Goal: Task Accomplishment & Management: Manage account settings

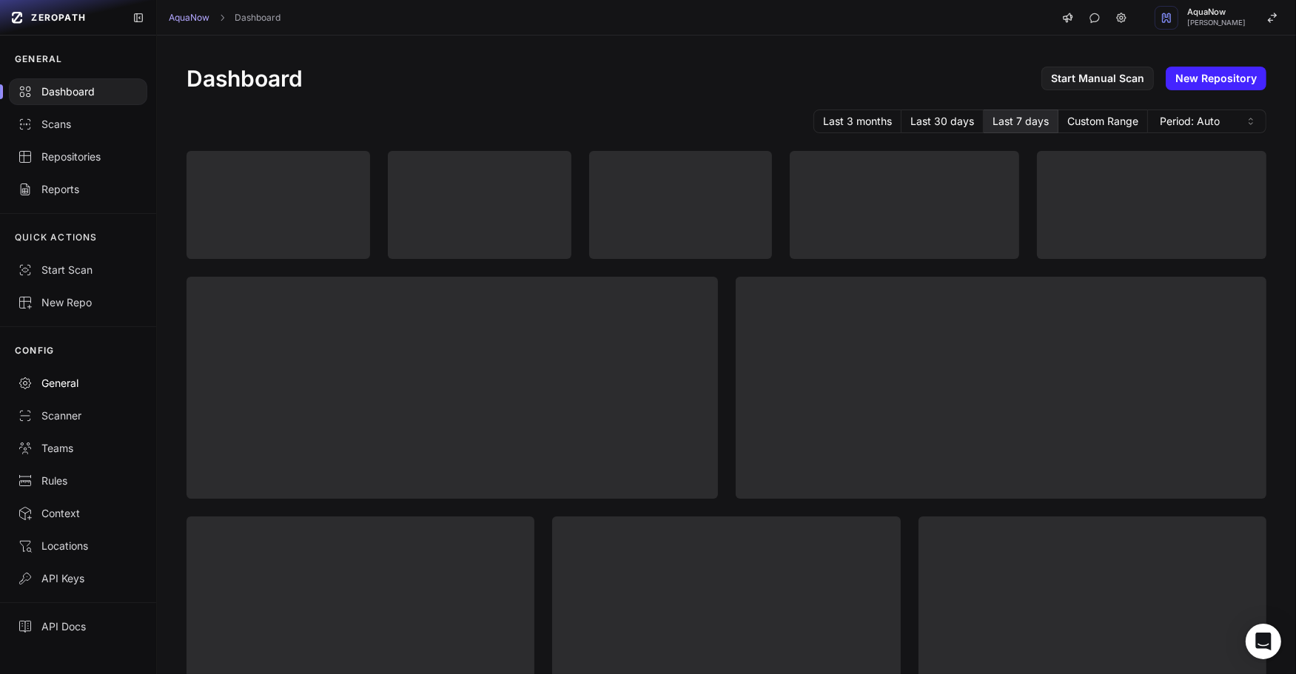
click at [107, 388] on div "General" at bounding box center [78, 383] width 121 height 15
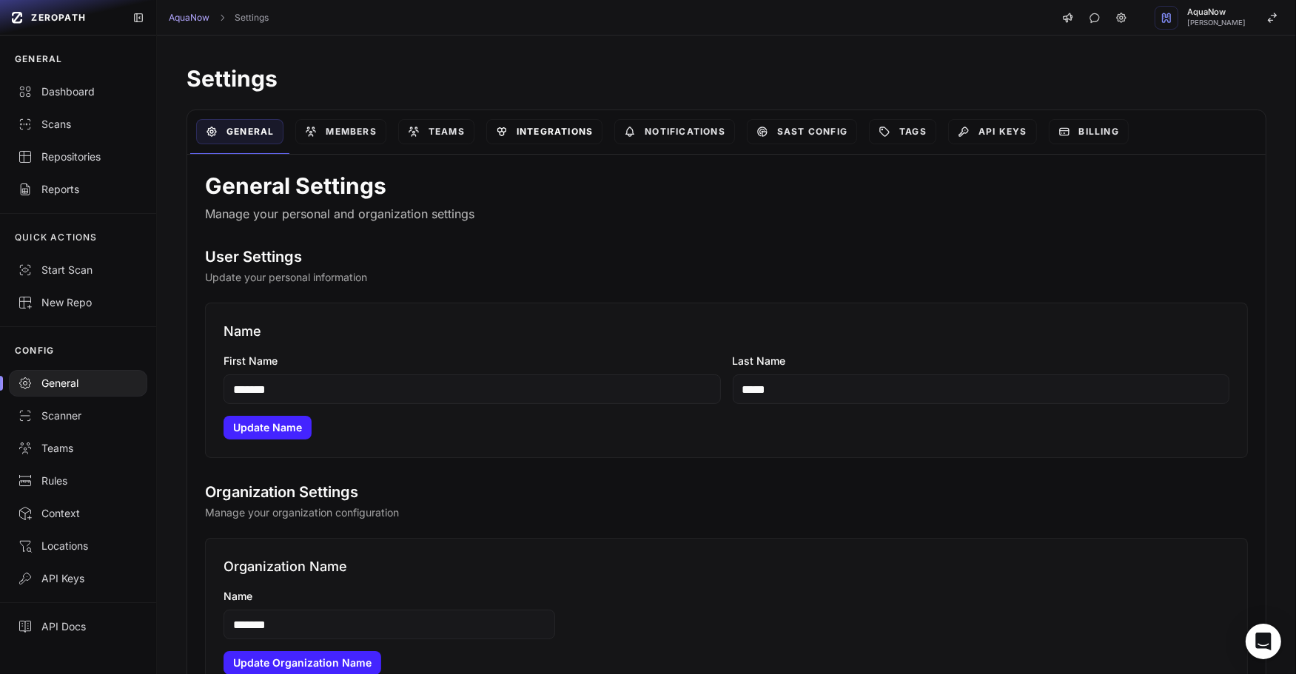
click at [539, 128] on link "Integrations" at bounding box center [544, 131] width 116 height 25
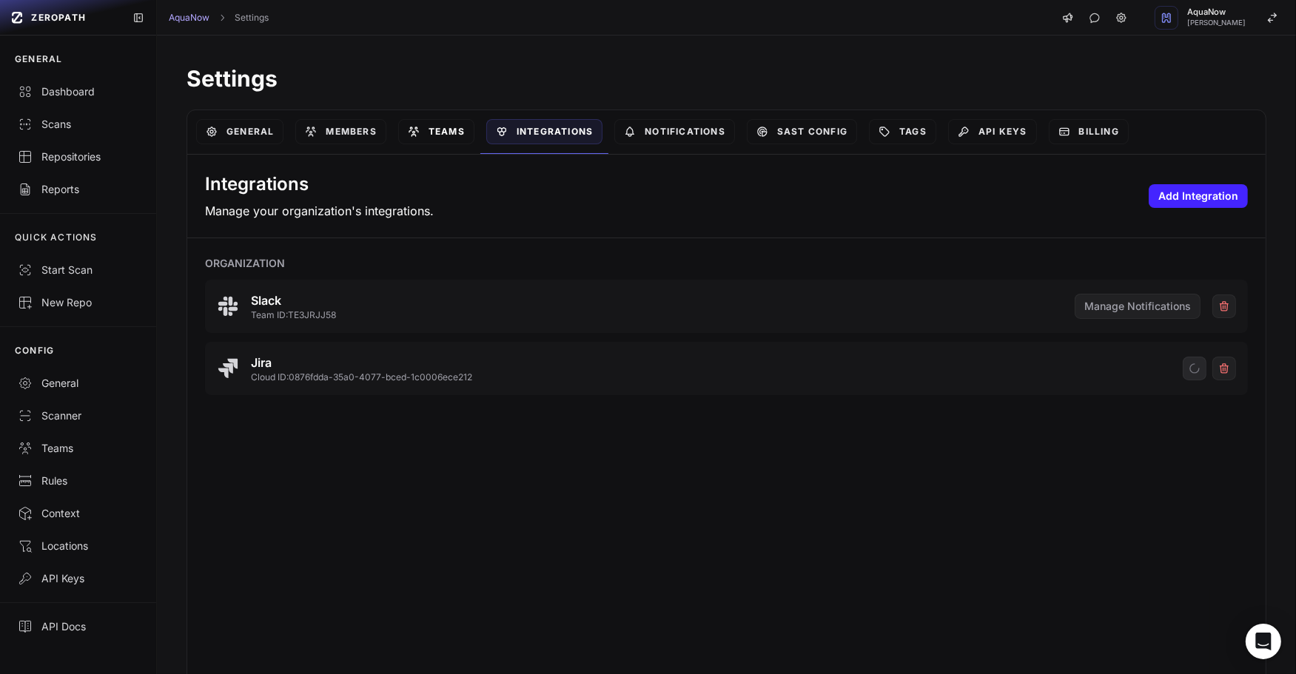
click at [412, 138] on link "Teams" at bounding box center [436, 131] width 76 height 25
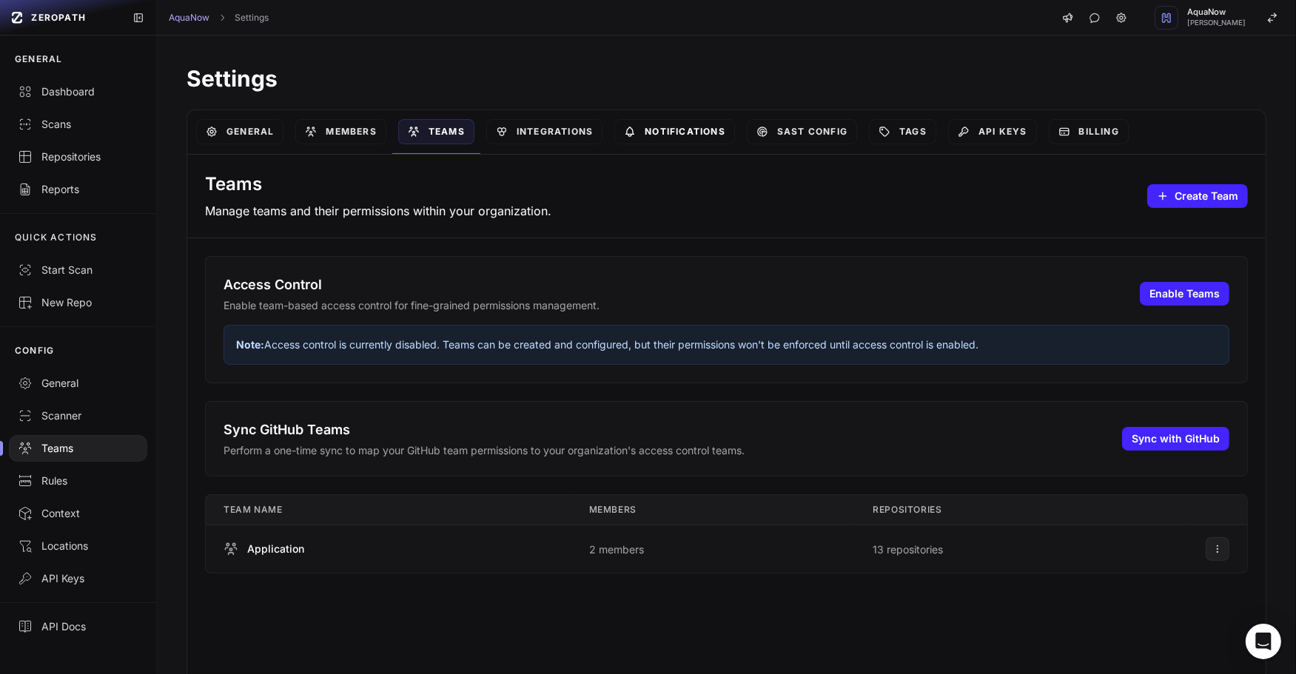
click at [652, 135] on link "Notifications" at bounding box center [674, 131] width 121 height 25
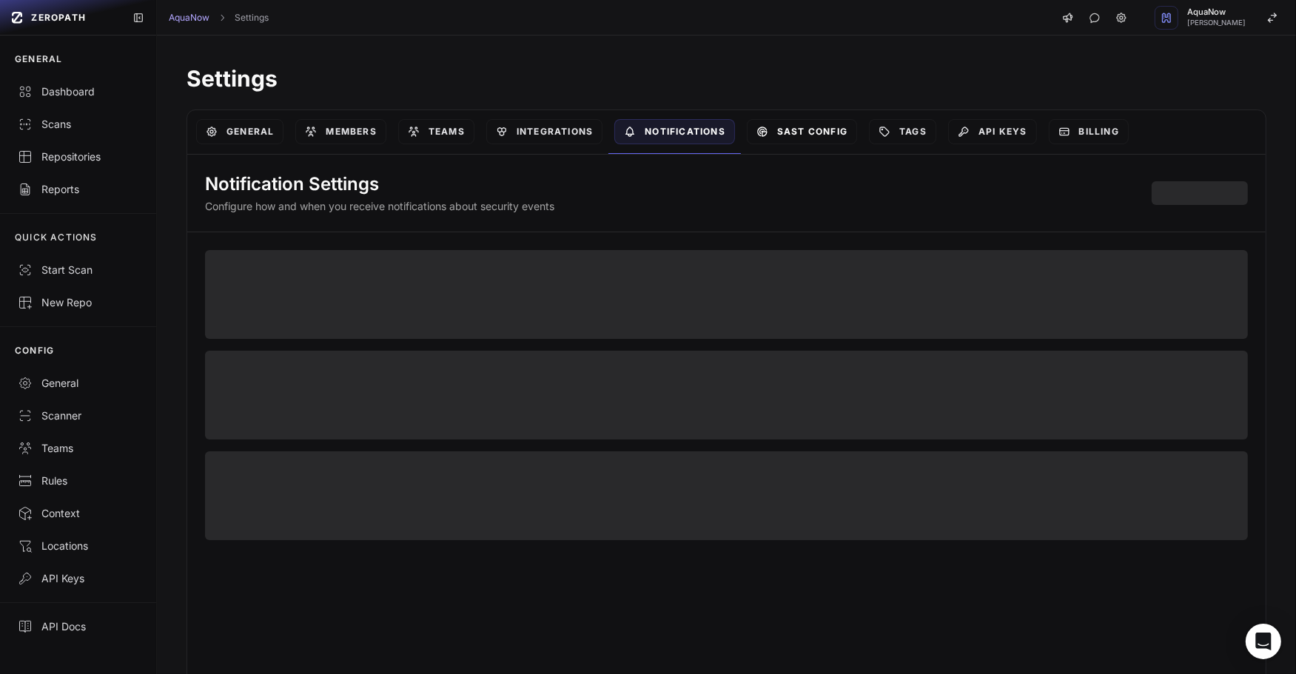
click at [800, 125] on link "SAST Config" at bounding box center [802, 131] width 110 height 25
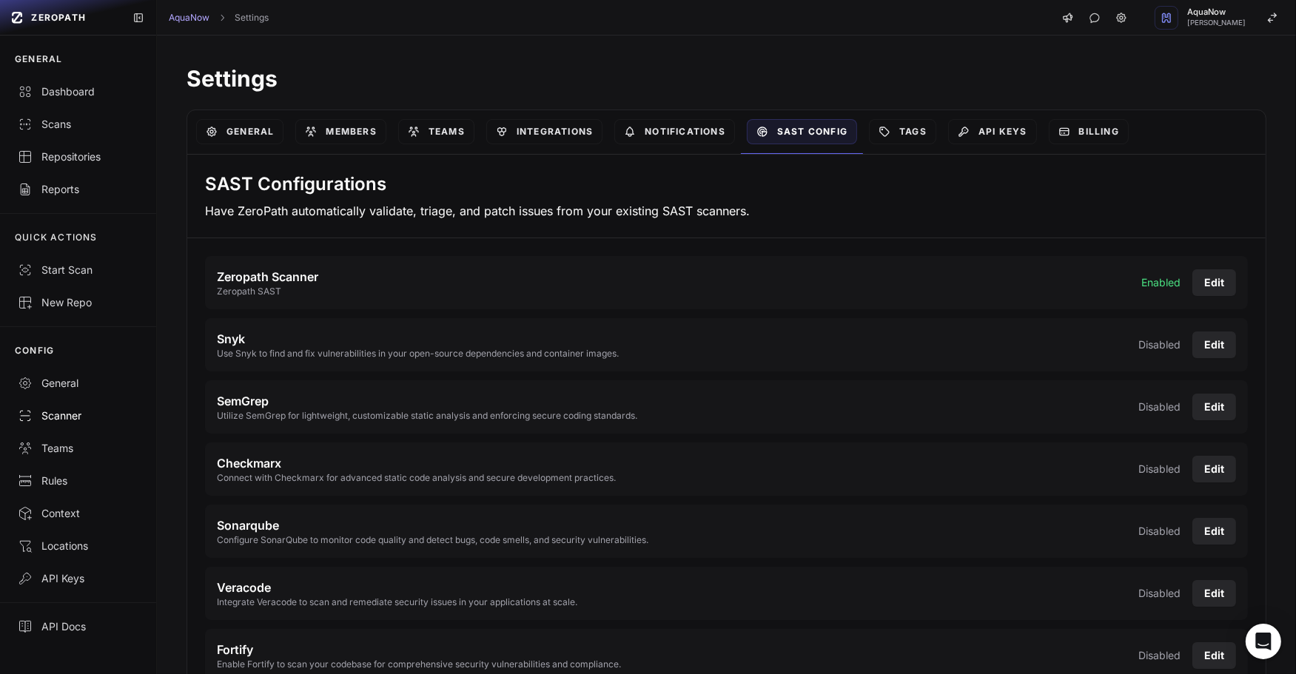
click at [75, 421] on div "Scanner" at bounding box center [78, 415] width 121 height 15
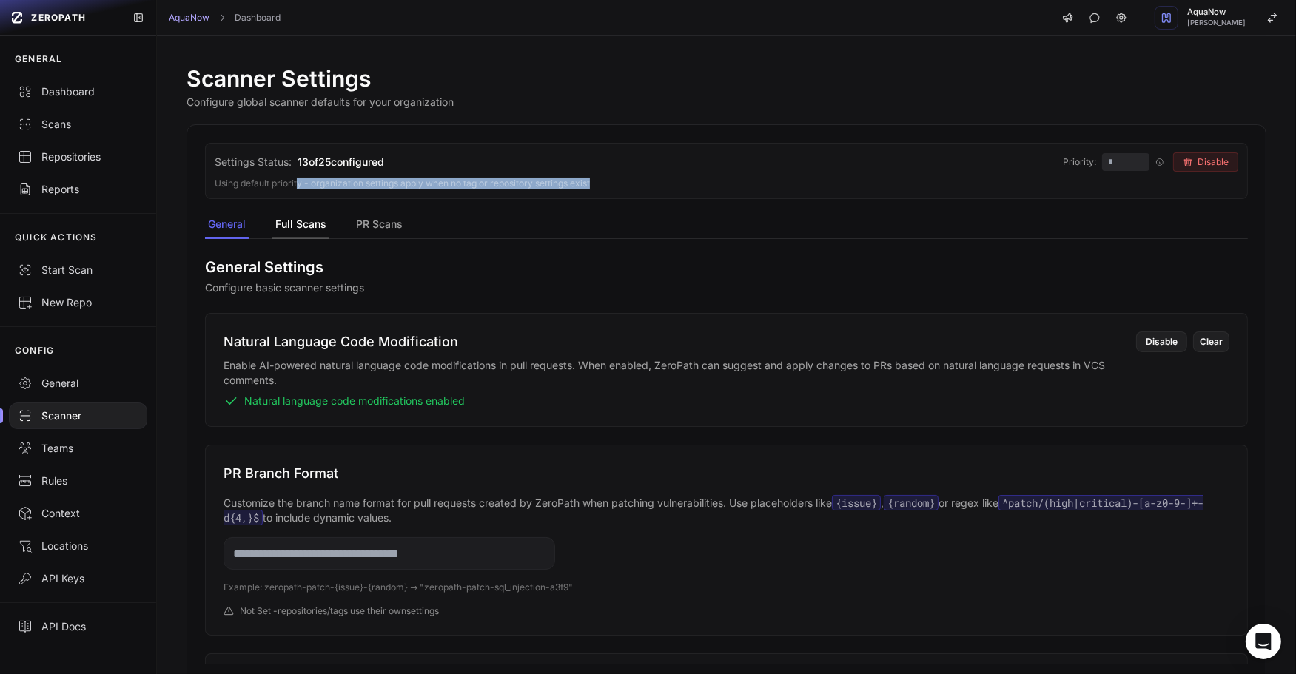
drag, startPoint x: 297, startPoint y: 178, endPoint x: 312, endPoint y: 216, distance: 40.5
click at [300, 198] on div "Settings Status: 13 of 25 configured Priority: * Priority System: Default Order…" at bounding box center [726, 171] width 1043 height 56
click at [315, 231] on button "Full Scans" at bounding box center [300, 225] width 57 height 28
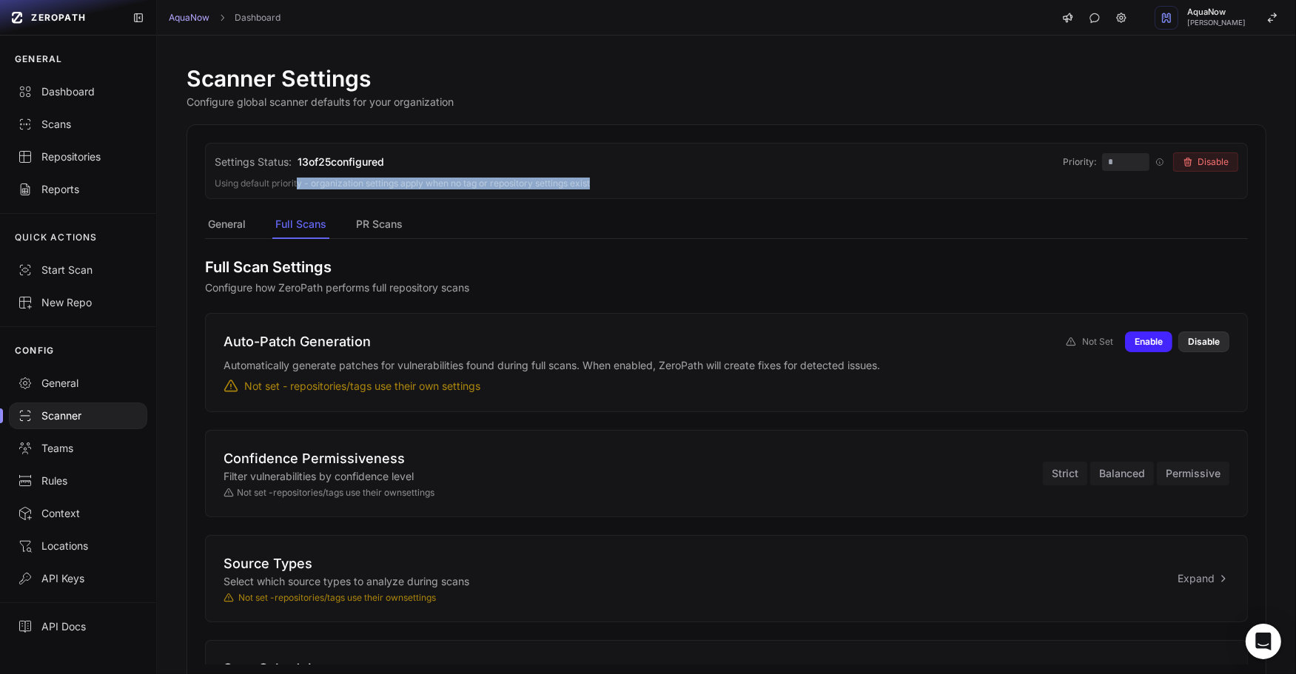
click at [1187, 351] on button "Disable" at bounding box center [1203, 342] width 51 height 21
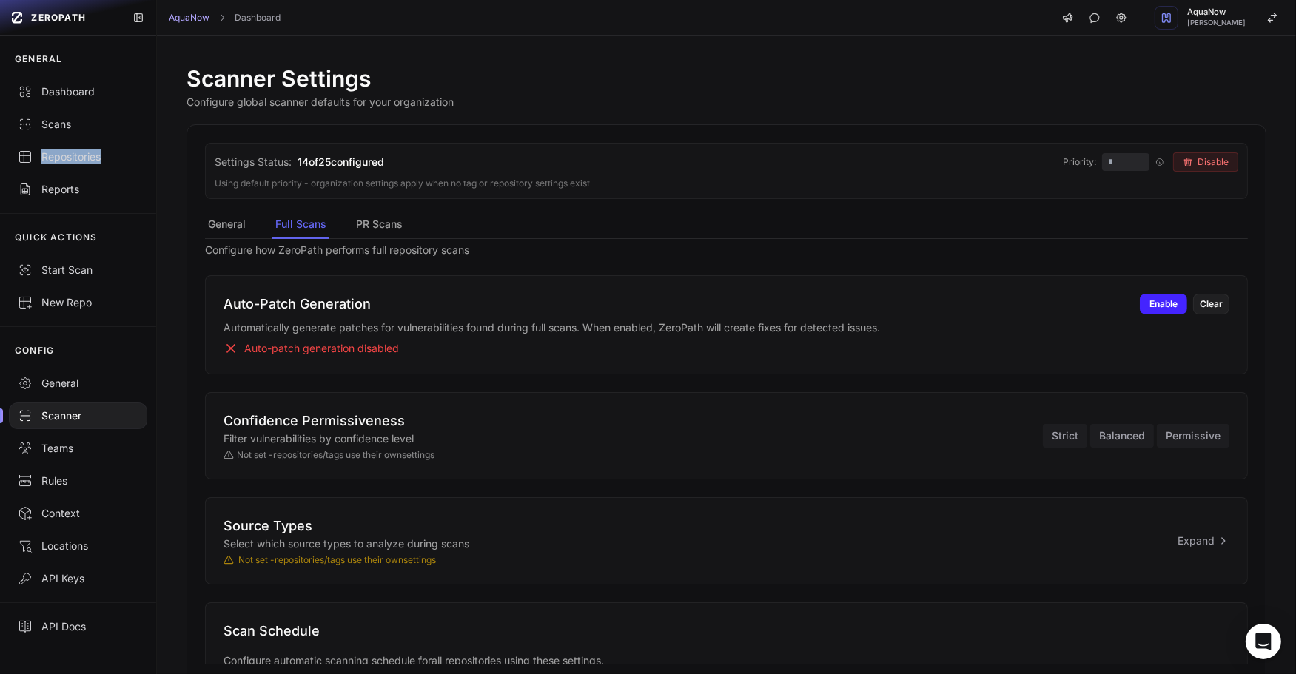
scroll to position [73, 0]
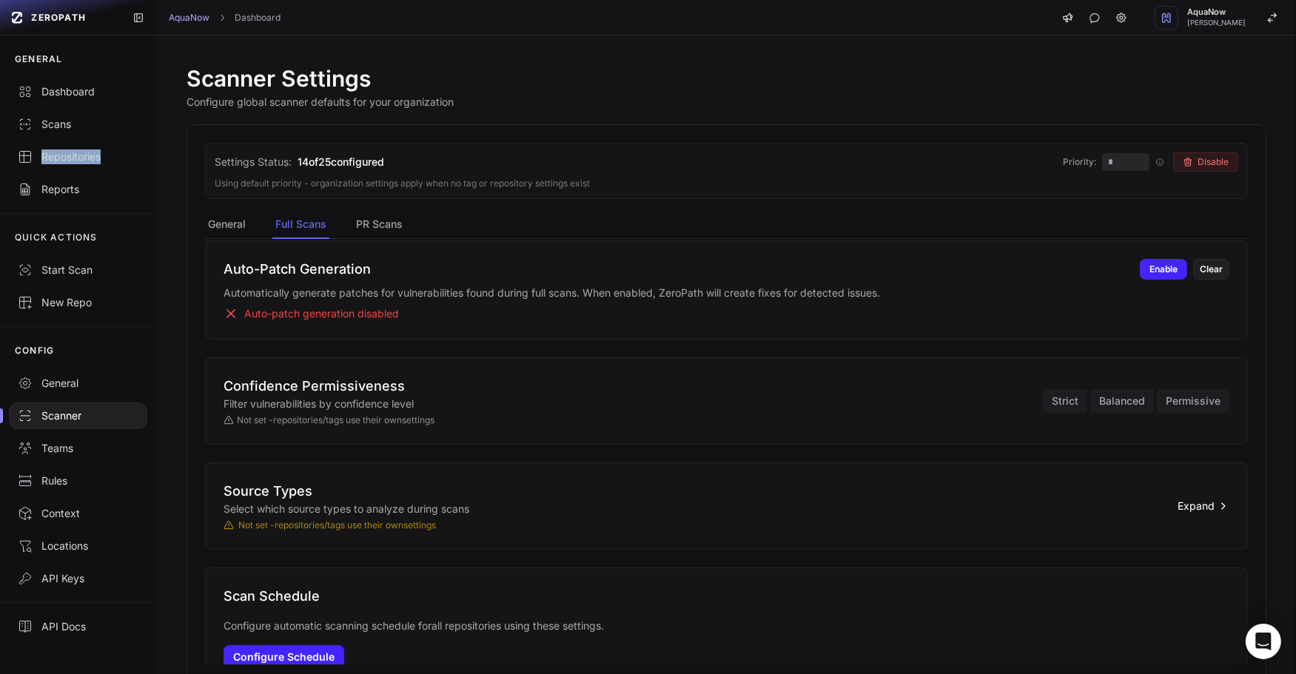
click at [1177, 505] on button "Expand" at bounding box center [1203, 506] width 52 height 15
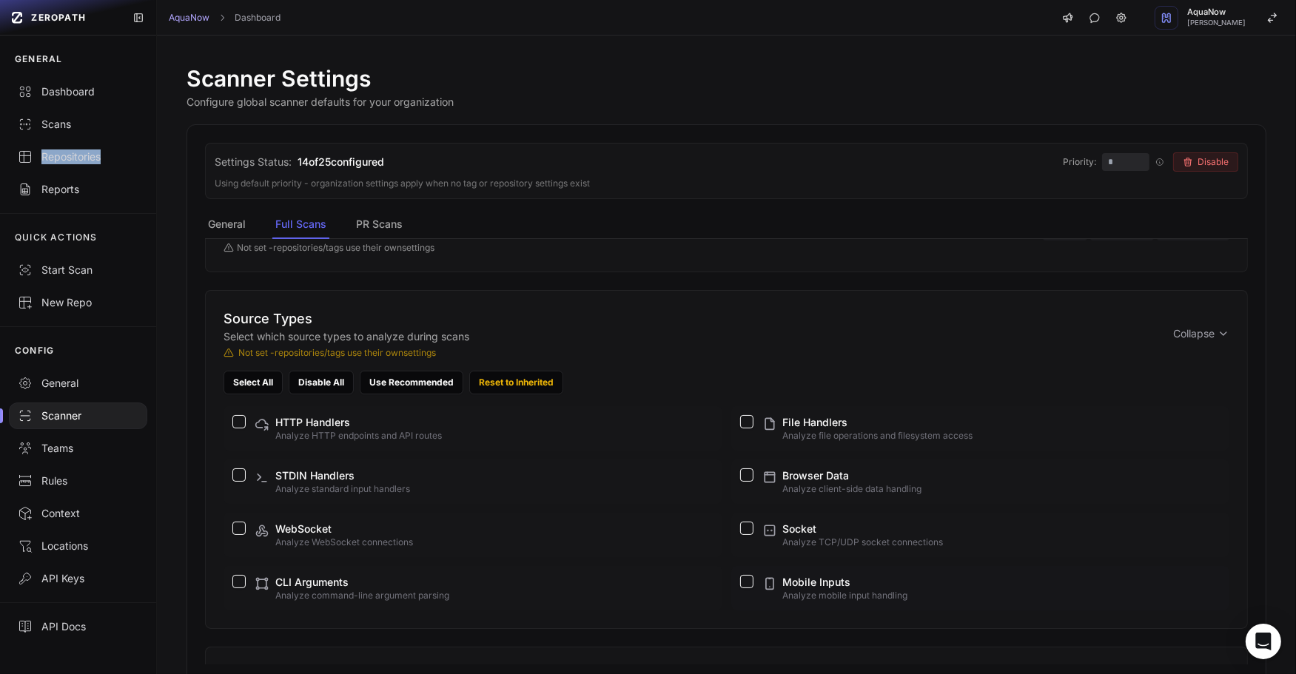
scroll to position [235, 0]
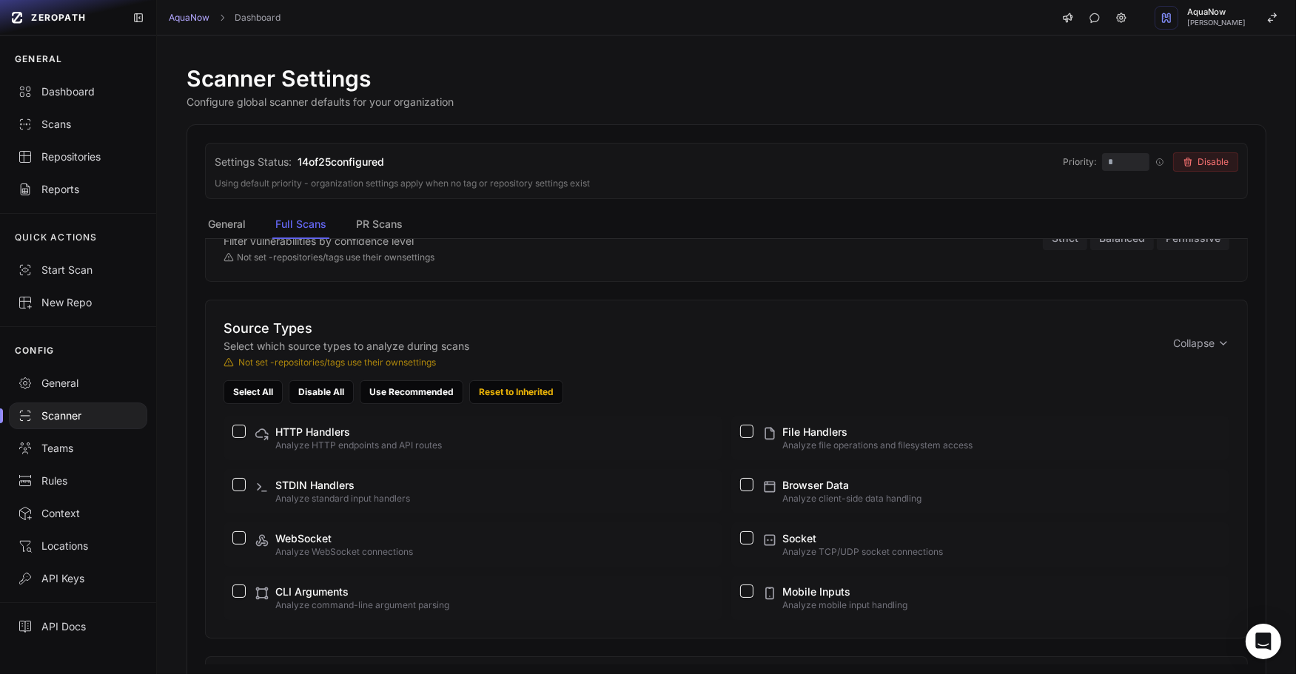
click at [1157, 349] on div "Source Types Select which source types to analyze during scans Not set - reposi…" at bounding box center [726, 343] width 1006 height 50
click at [1173, 343] on button "Collapse" at bounding box center [1201, 343] width 56 height 15
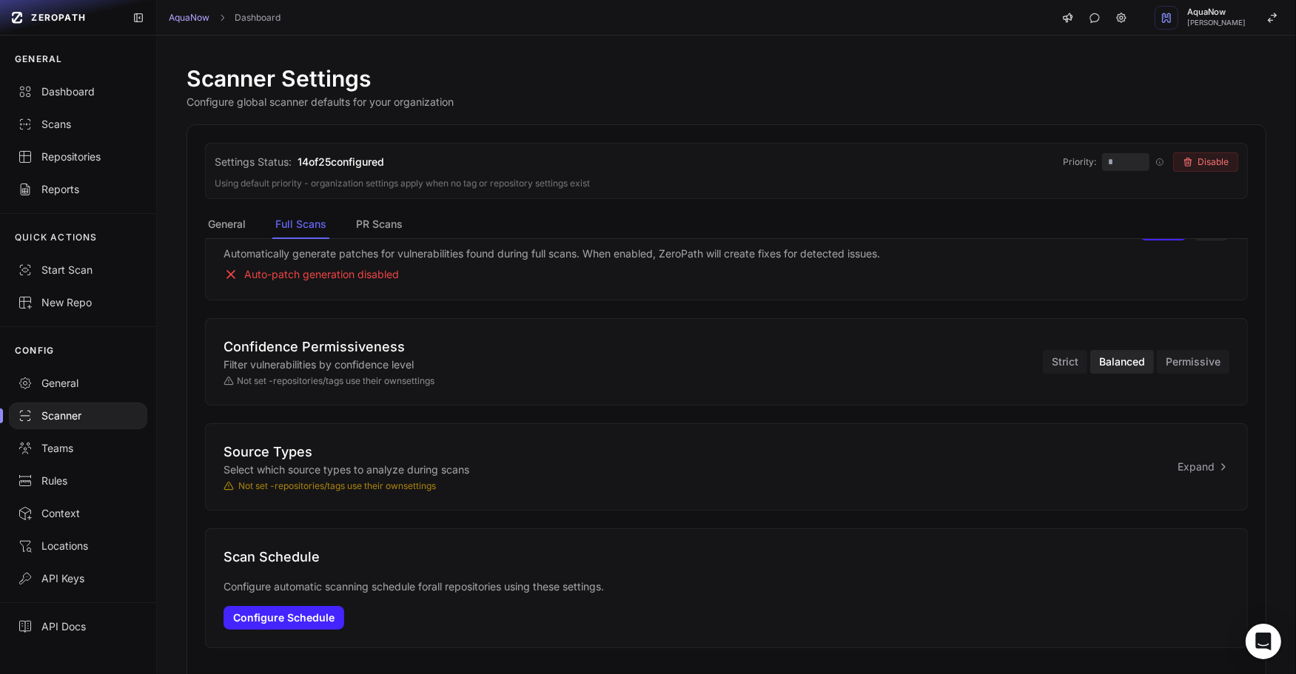
click at [1108, 359] on button "Balanced" at bounding box center [1122, 362] width 64 height 24
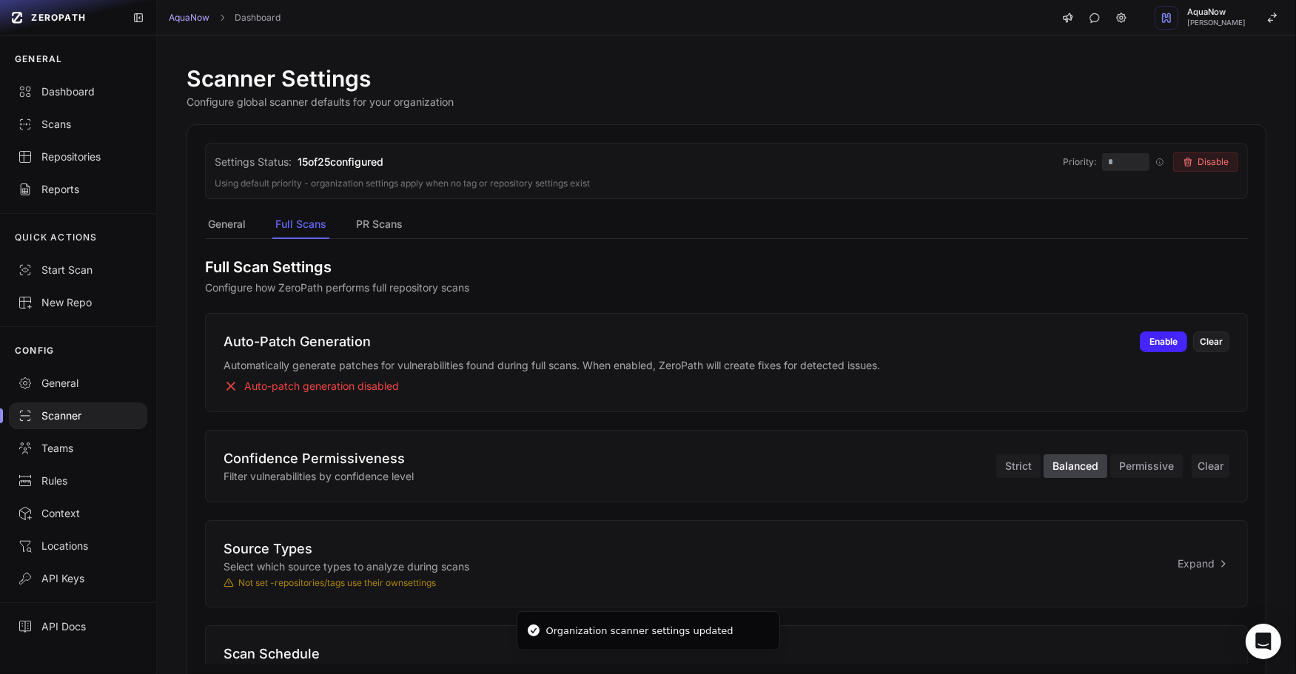
scroll to position [97, 0]
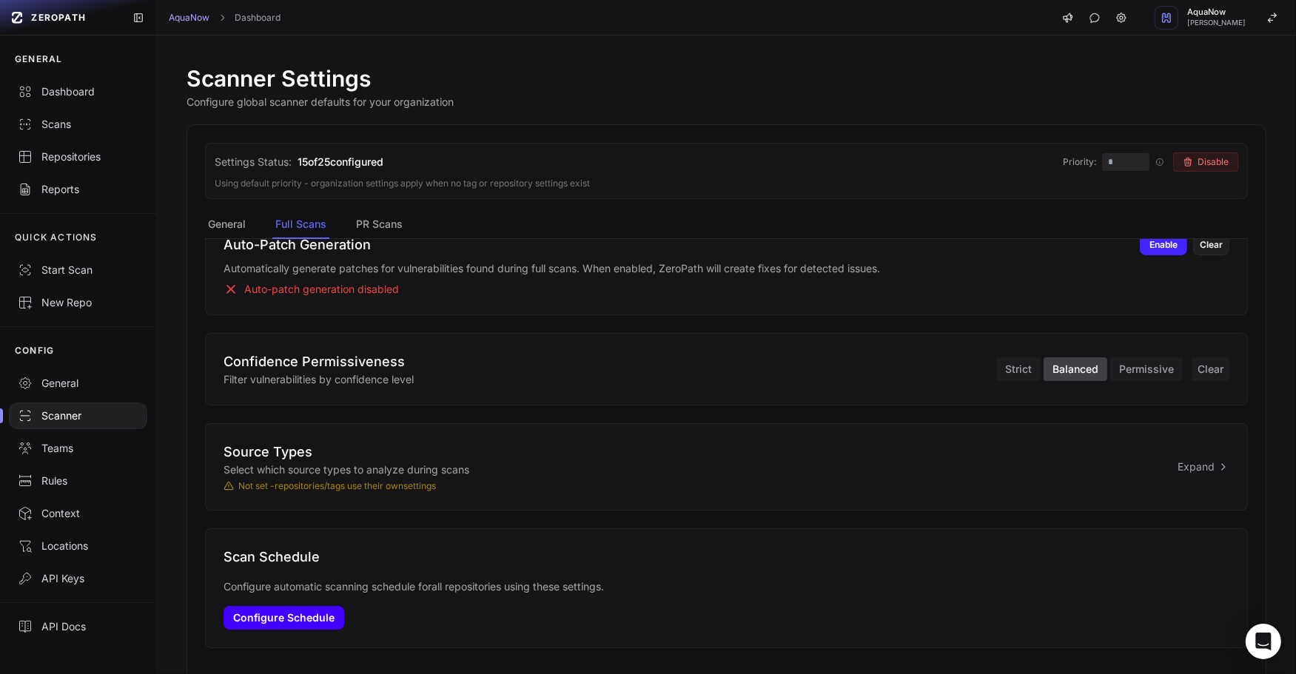
click at [327, 613] on button "Configure Schedule" at bounding box center [283, 618] width 121 height 24
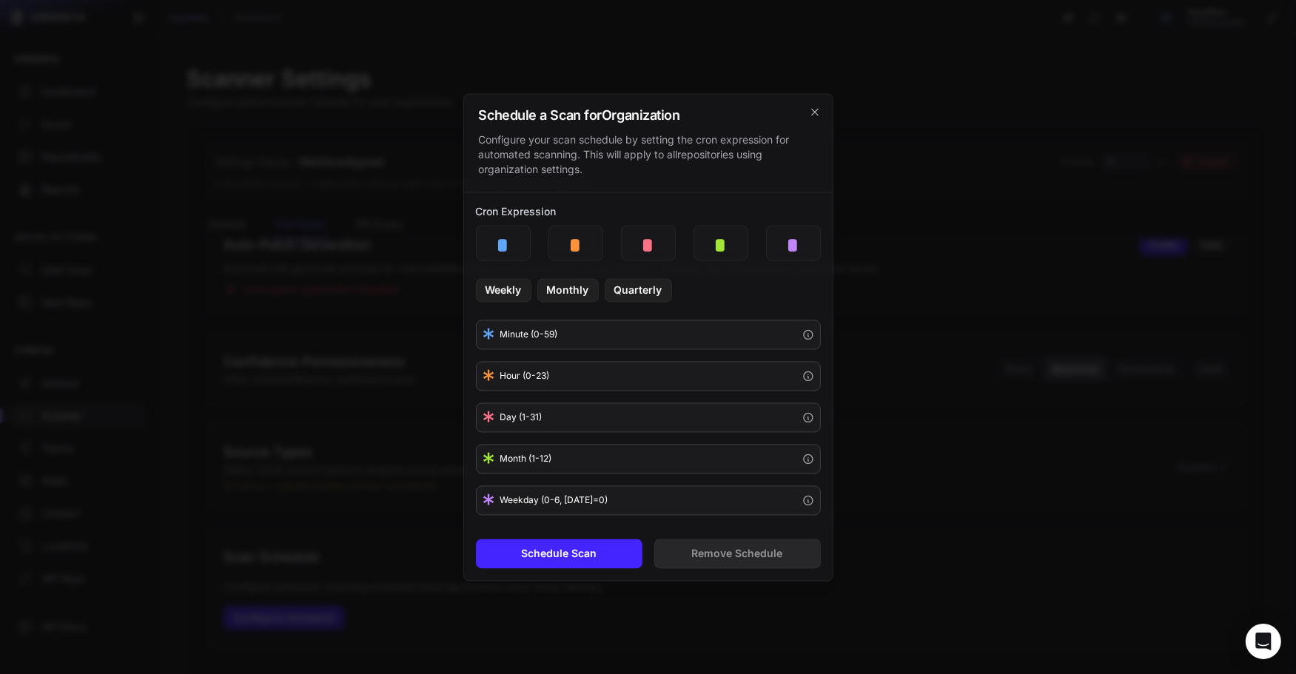
click at [708, 275] on div "Cron Expression Weekly Monthly Quarterly * Minute (0-59) * Hour (0-23) * Day (1…" at bounding box center [648, 359] width 369 height 334
click at [719, 251] on input "text" at bounding box center [720, 243] width 53 height 34
click at [568, 286] on button "Monthly" at bounding box center [567, 290] width 61 height 24
type input "*"
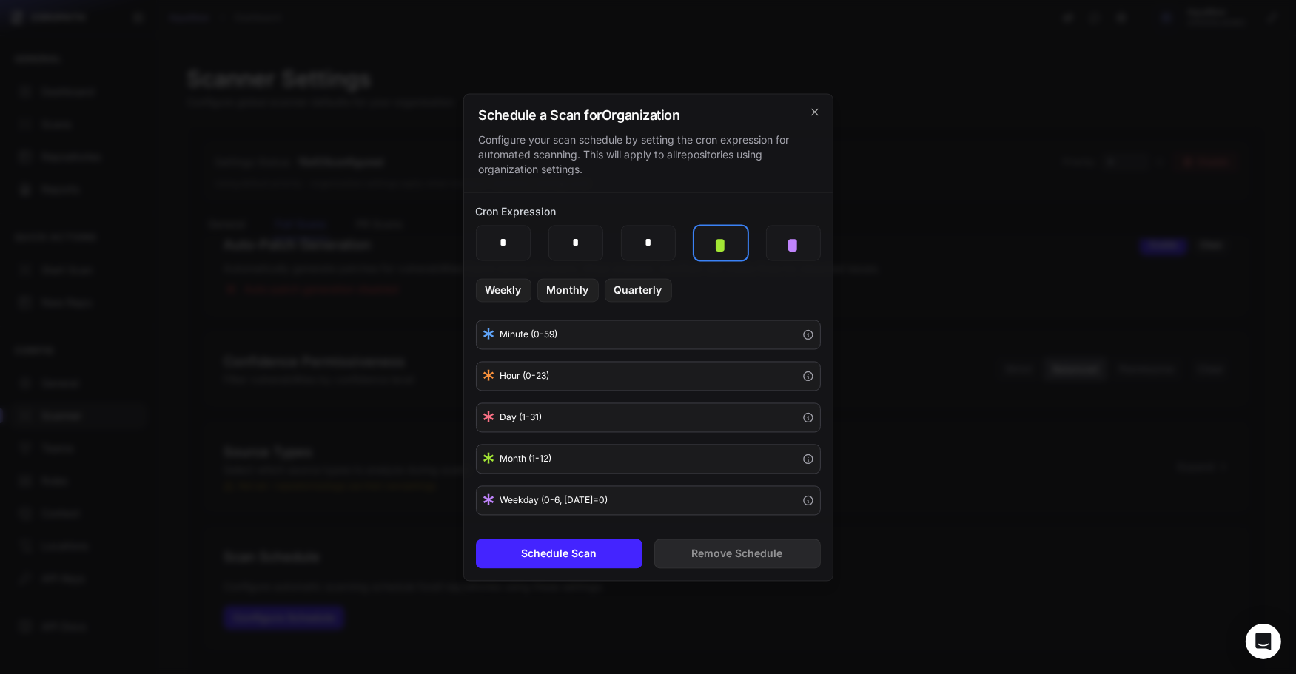
click at [714, 252] on input "text" at bounding box center [720, 243] width 53 height 34
click at [669, 251] on input "*" at bounding box center [648, 243] width 53 height 34
type input "*"
click at [729, 255] on input "text" at bounding box center [720, 243] width 53 height 34
click at [732, 247] on input "text" at bounding box center [720, 243] width 53 height 34
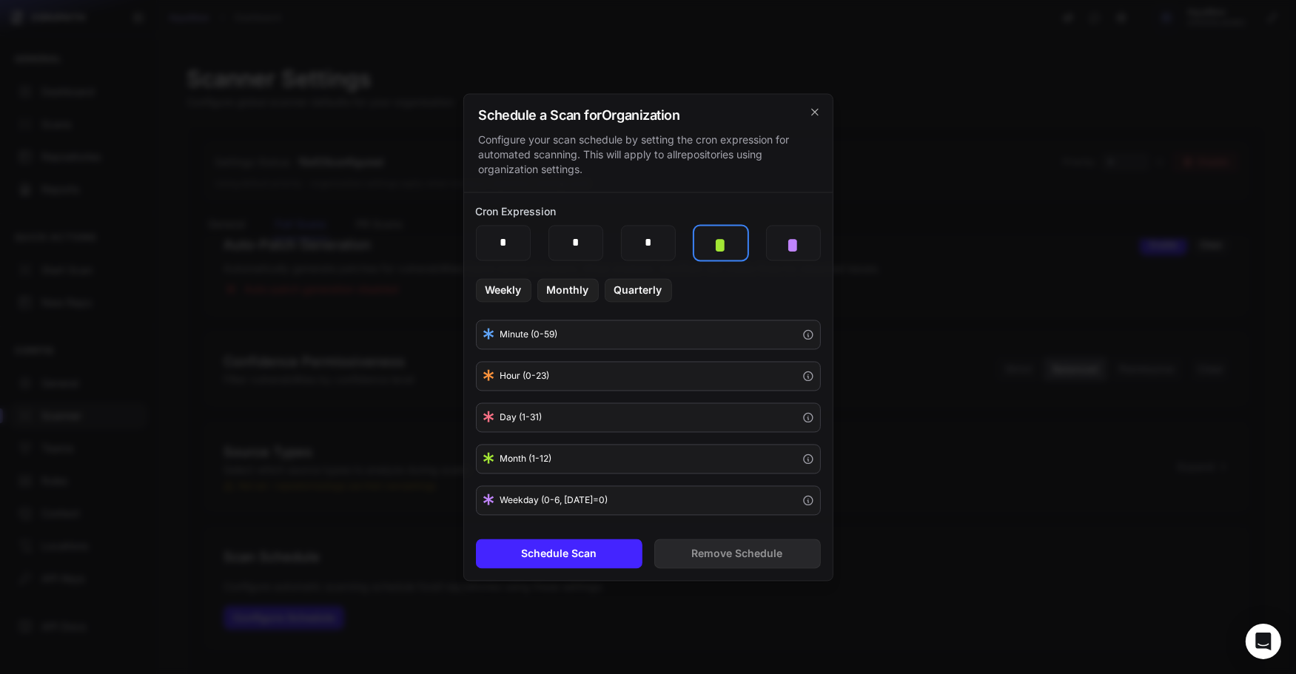
click at [730, 247] on input "text" at bounding box center [720, 243] width 53 height 34
click at [585, 292] on button "Monthly" at bounding box center [567, 290] width 61 height 24
type input "*"
click at [731, 299] on div "Weekly Monthly Quarterly" at bounding box center [648, 290] width 345 height 24
click at [576, 292] on button "Monthly" at bounding box center [567, 290] width 61 height 24
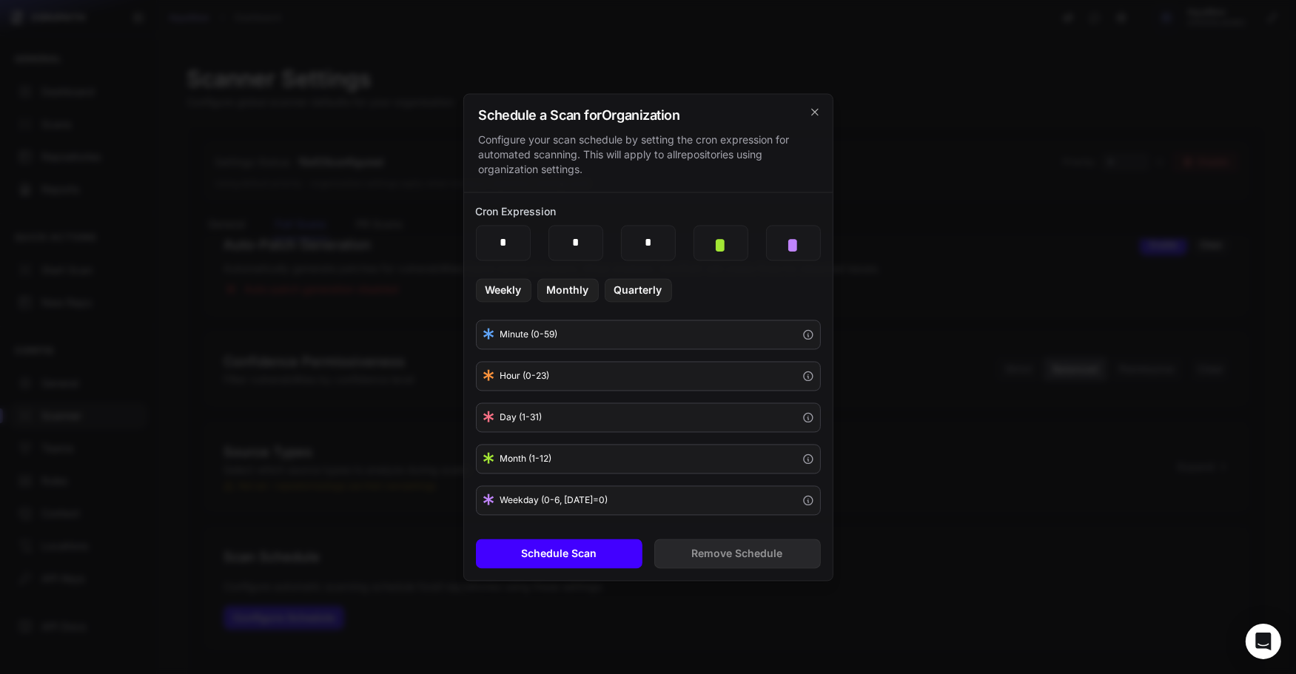
click at [594, 556] on button "Schedule Scan" at bounding box center [559, 554] width 166 height 30
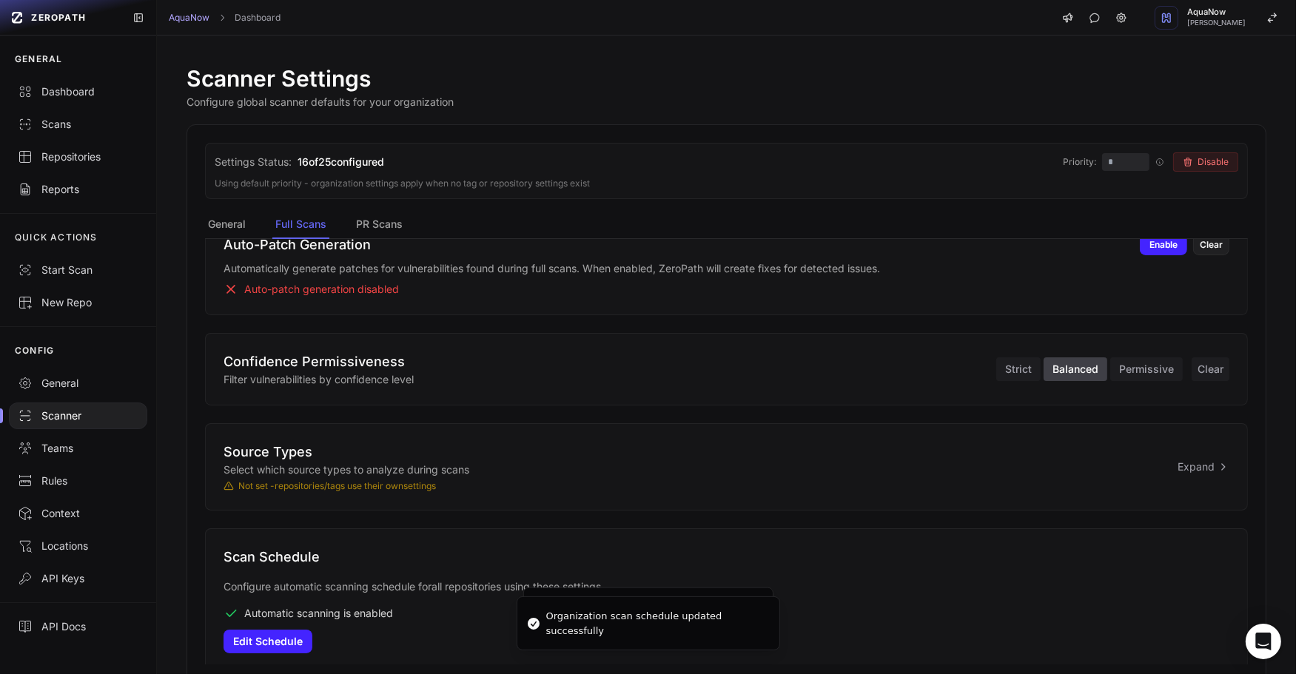
scroll to position [121, 0]
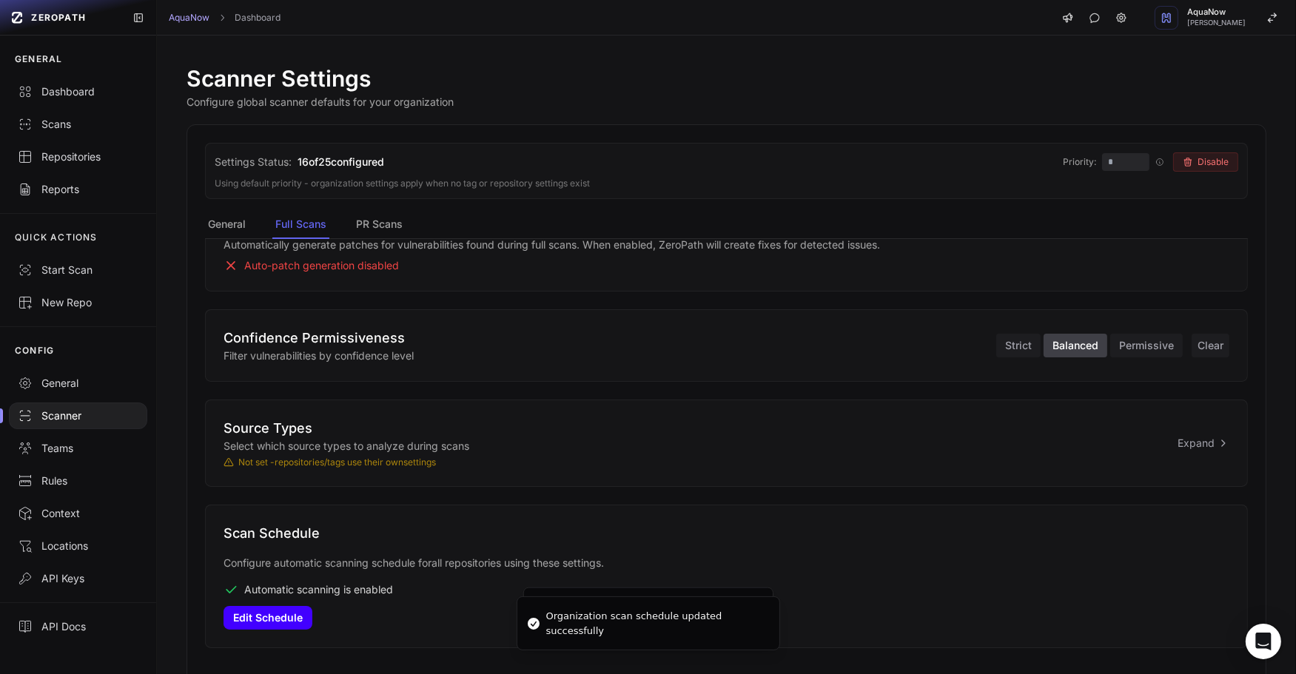
click at [295, 619] on button "Edit Schedule" at bounding box center [267, 618] width 89 height 24
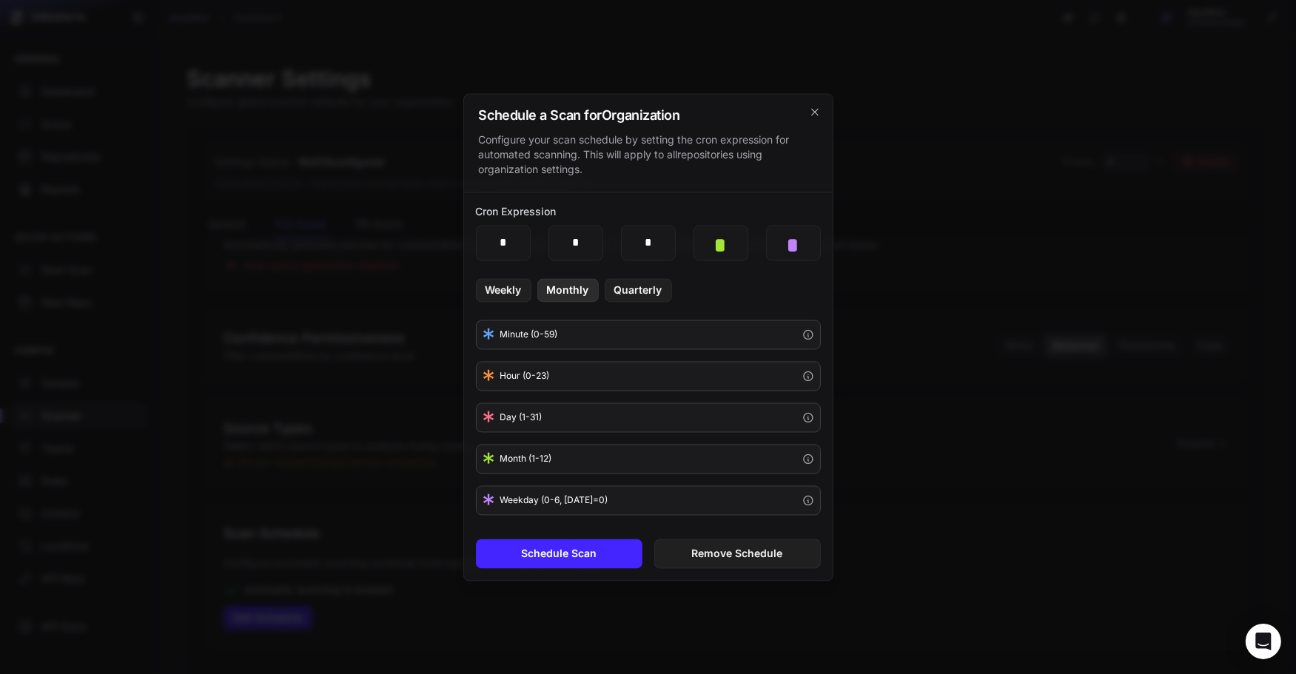
click at [582, 295] on button "Monthly" at bounding box center [567, 290] width 61 height 24
click at [878, 597] on div at bounding box center [648, 337] width 1296 height 674
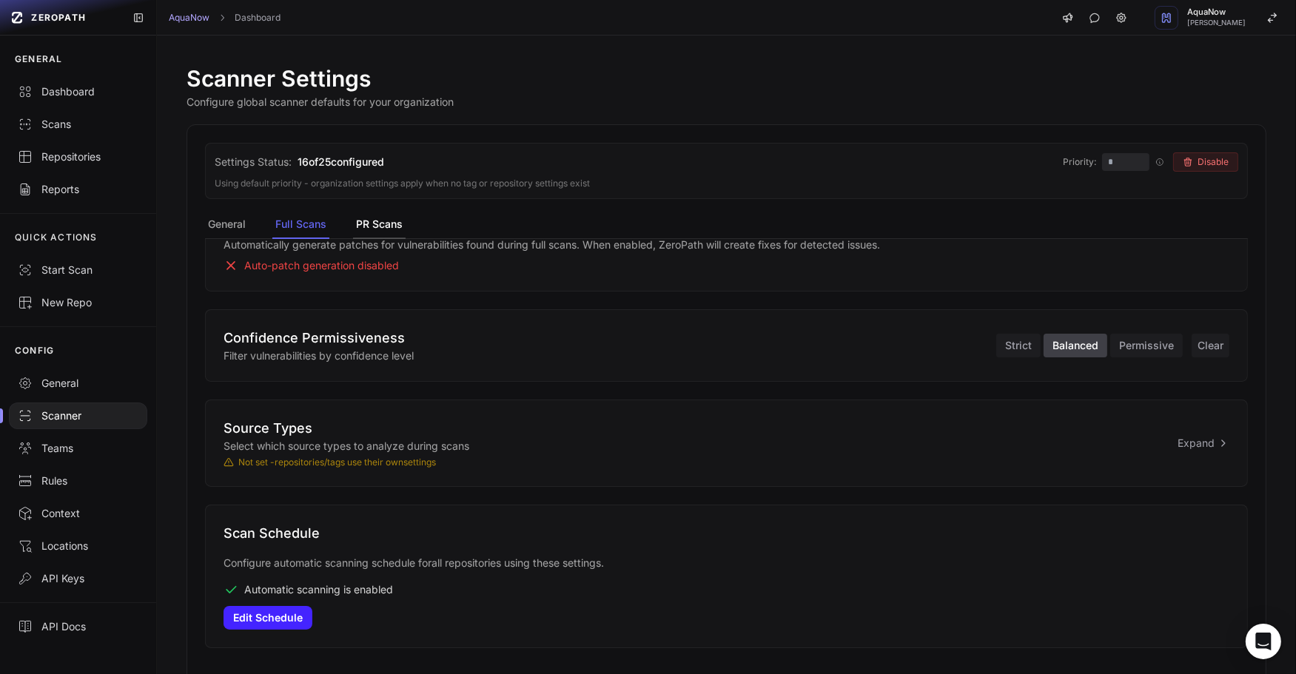
click at [392, 228] on button "PR Scans" at bounding box center [379, 225] width 53 height 28
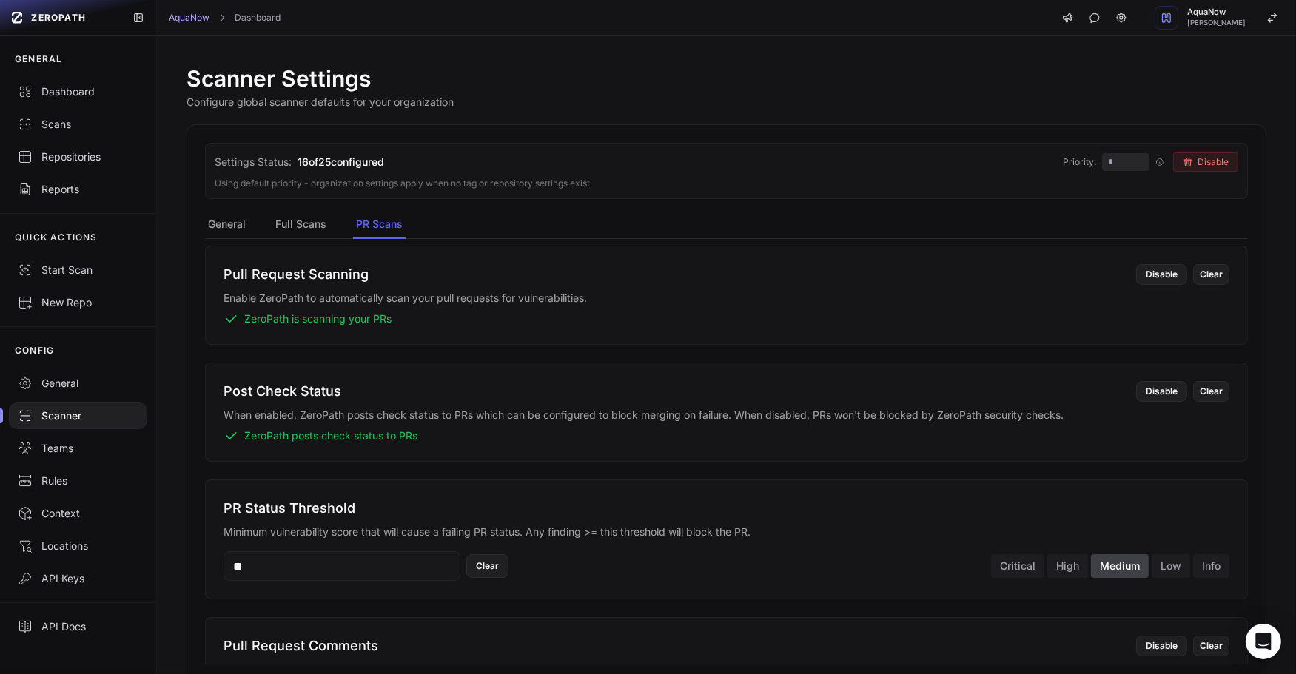
scroll to position [92, 0]
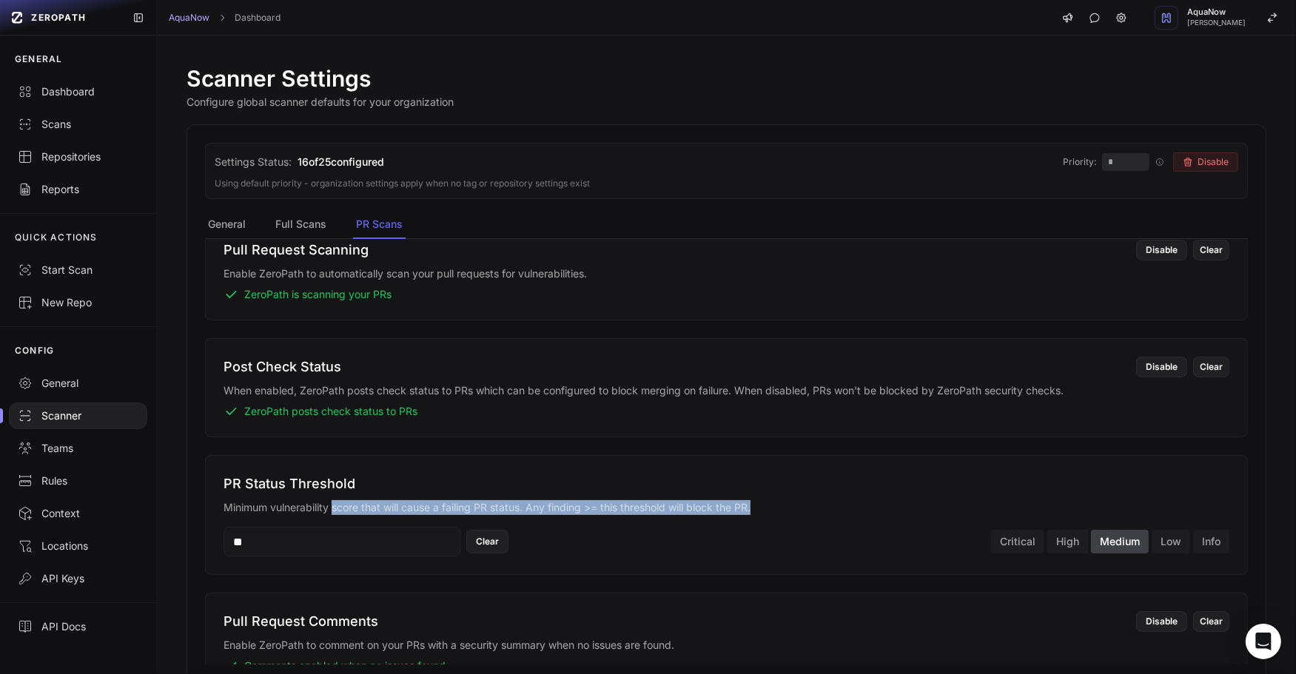
drag, startPoint x: 333, startPoint y: 499, endPoint x: 815, endPoint y: 507, distance: 482.5
click at [815, 507] on p "Minimum vulnerability score that will cause a failing PR status. Any finding >=…" at bounding box center [726, 507] width 1006 height 15
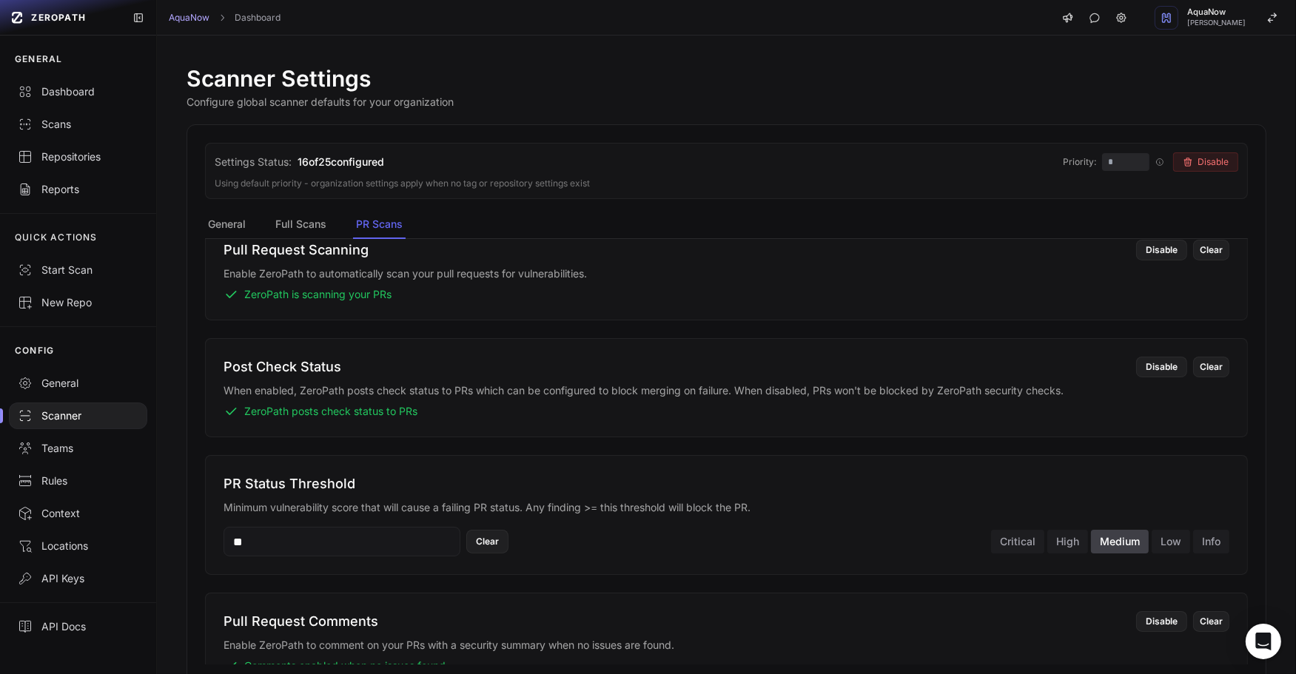
click at [773, 510] on p "Minimum vulnerability score that will cause a failing PR status. Any finding >=…" at bounding box center [726, 507] width 1006 height 15
drag, startPoint x: 704, startPoint y: 508, endPoint x: 747, endPoint y: 509, distance: 43.7
click at [747, 509] on p "Minimum vulnerability score that will cause a failing PR status. Any finding >=…" at bounding box center [726, 507] width 1006 height 15
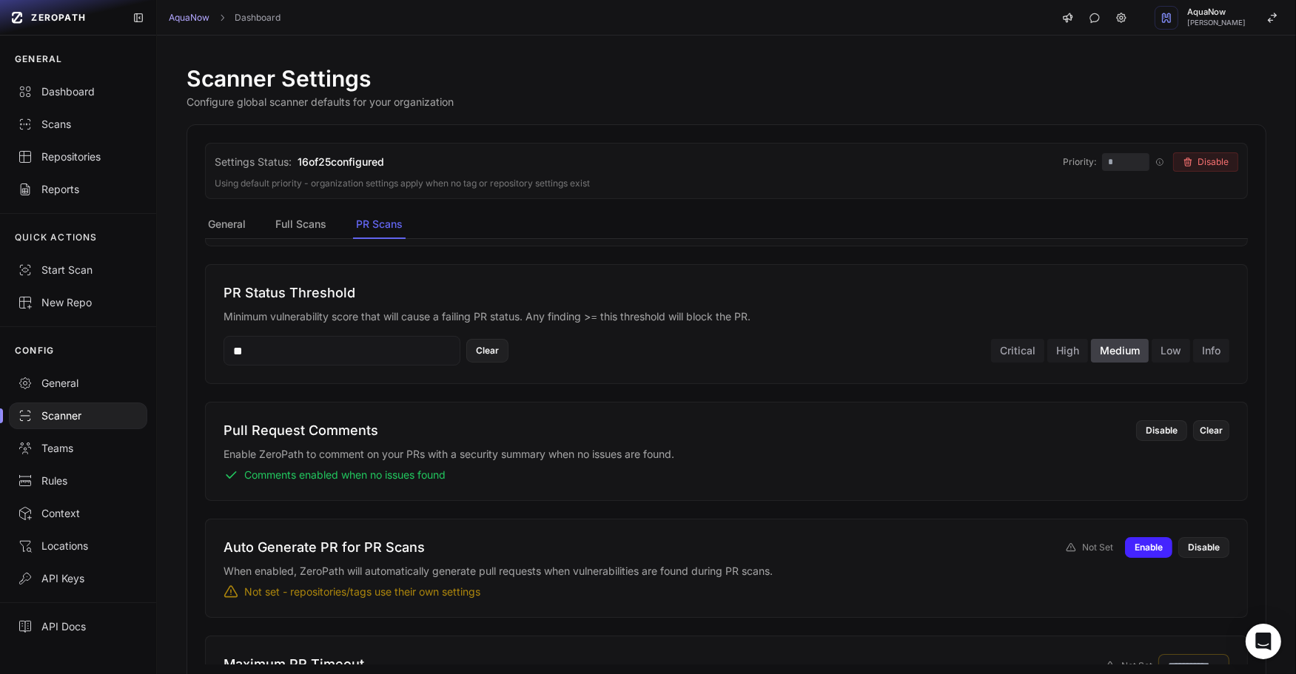
scroll to position [292, 0]
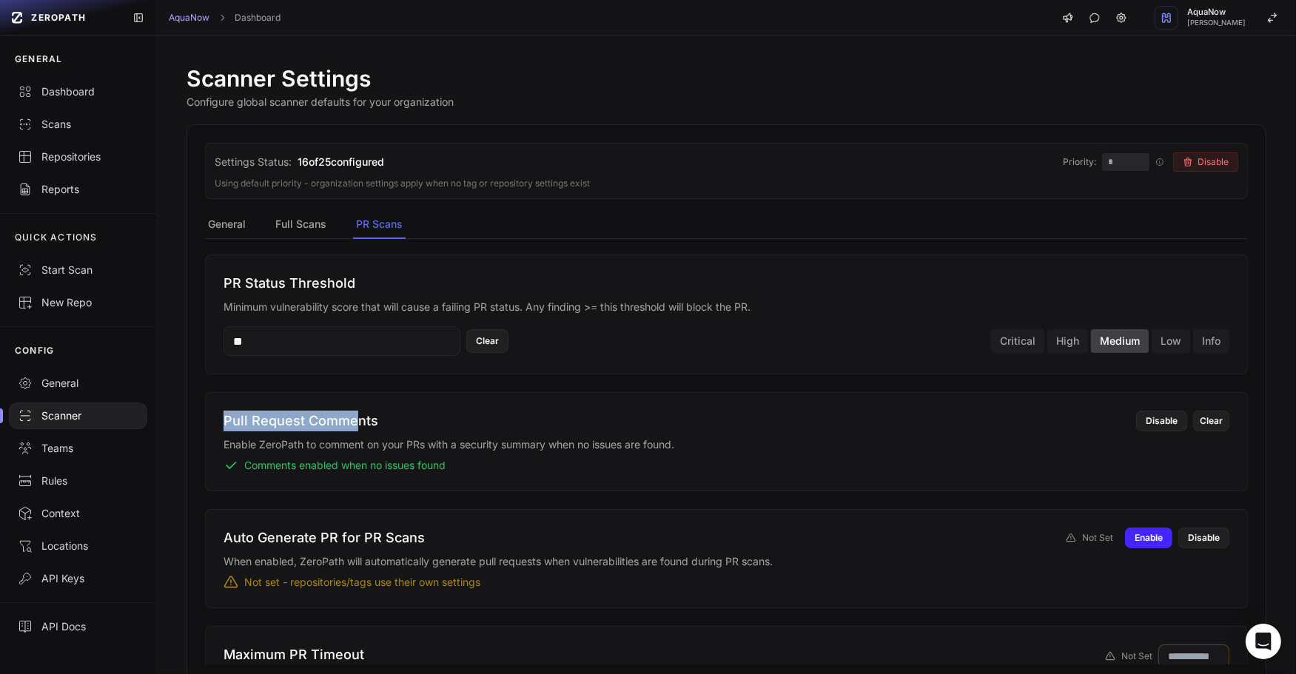
drag, startPoint x: 205, startPoint y: 418, endPoint x: 356, endPoint y: 424, distance: 151.1
click at [356, 424] on div "Pull Request Comments Enable ZeroPath to comment on your PRs with a security su…" at bounding box center [726, 441] width 1043 height 99
click at [369, 426] on h3 "Pull Request Comments" at bounding box center [670, 421] width 895 height 21
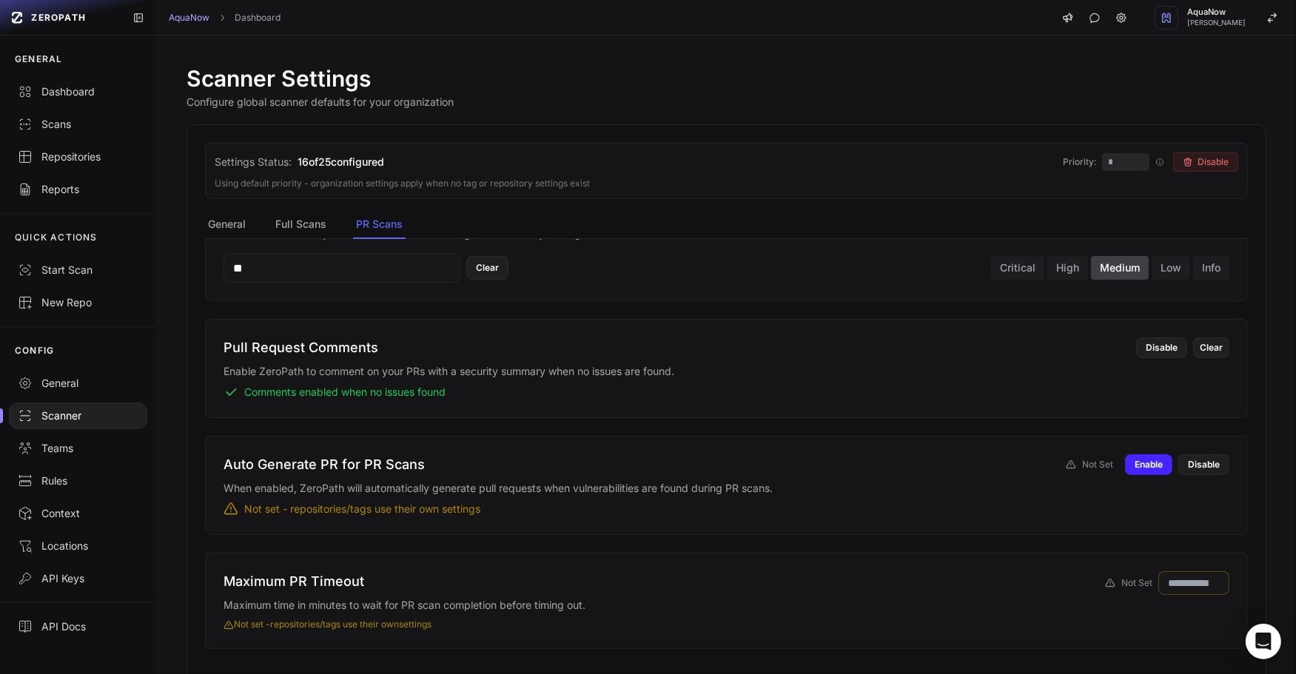
scroll to position [0, 0]
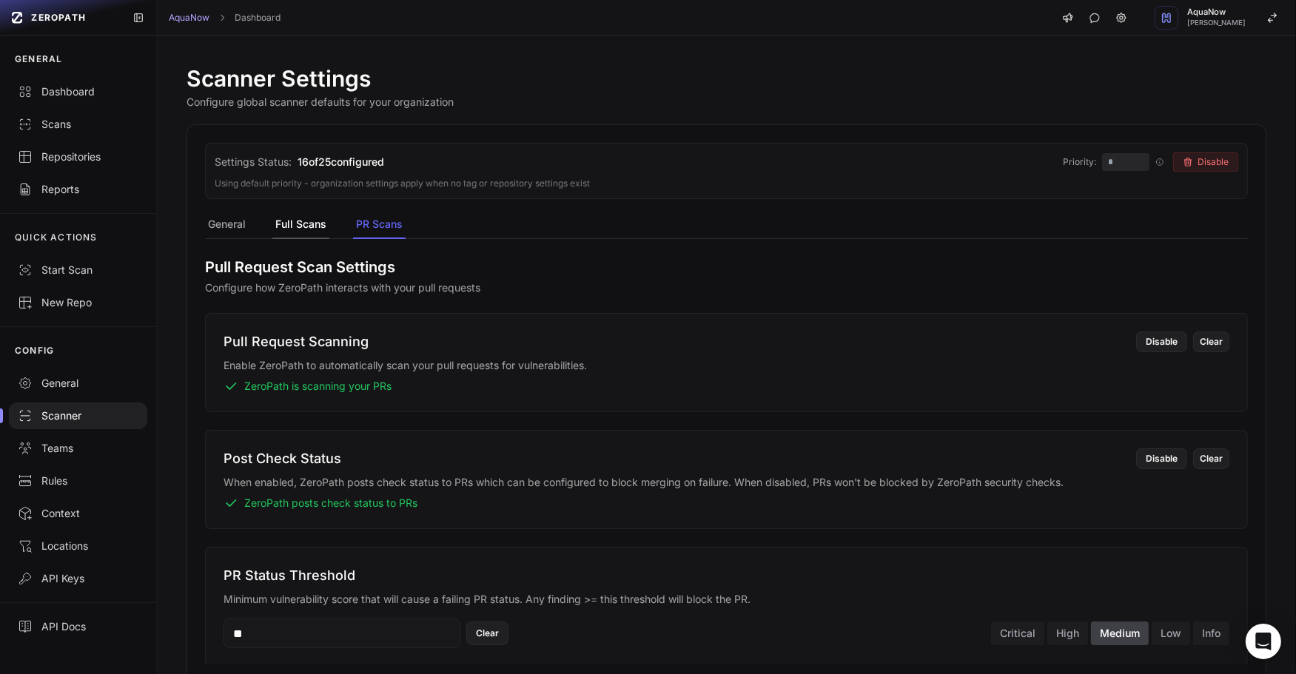
click at [309, 229] on button "Full Scans" at bounding box center [300, 225] width 57 height 28
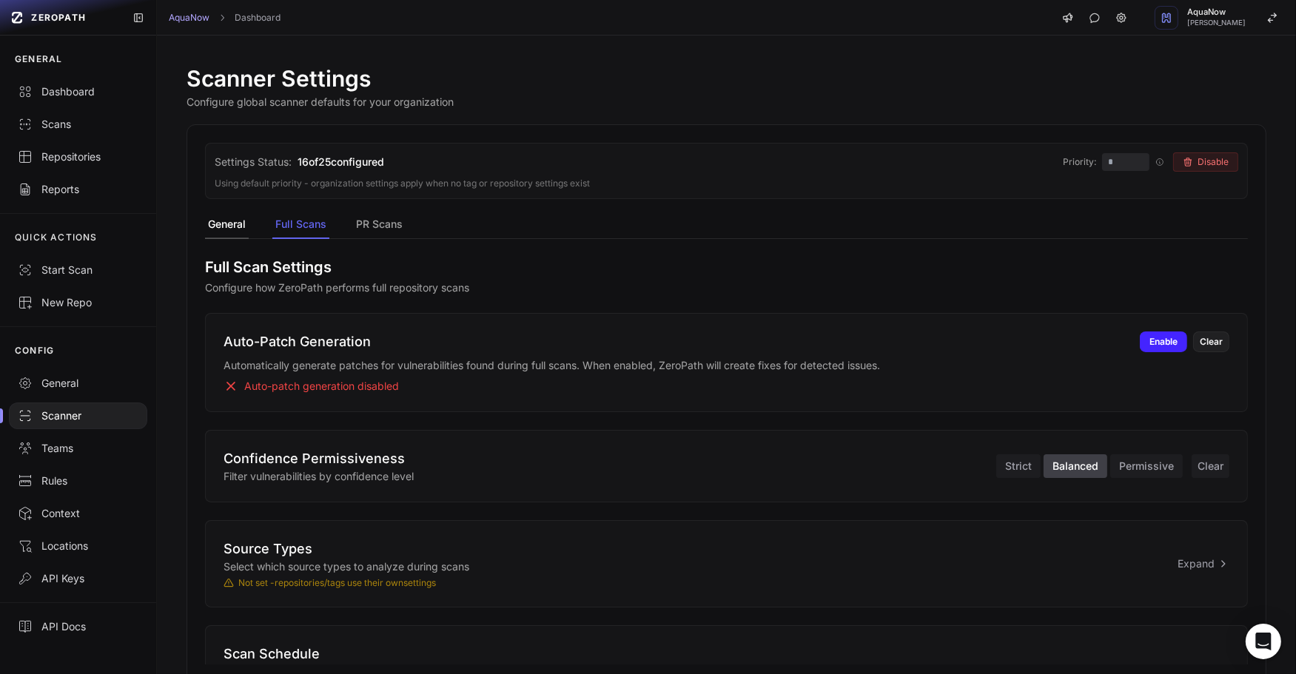
click at [224, 226] on button "General" at bounding box center [227, 225] width 44 height 28
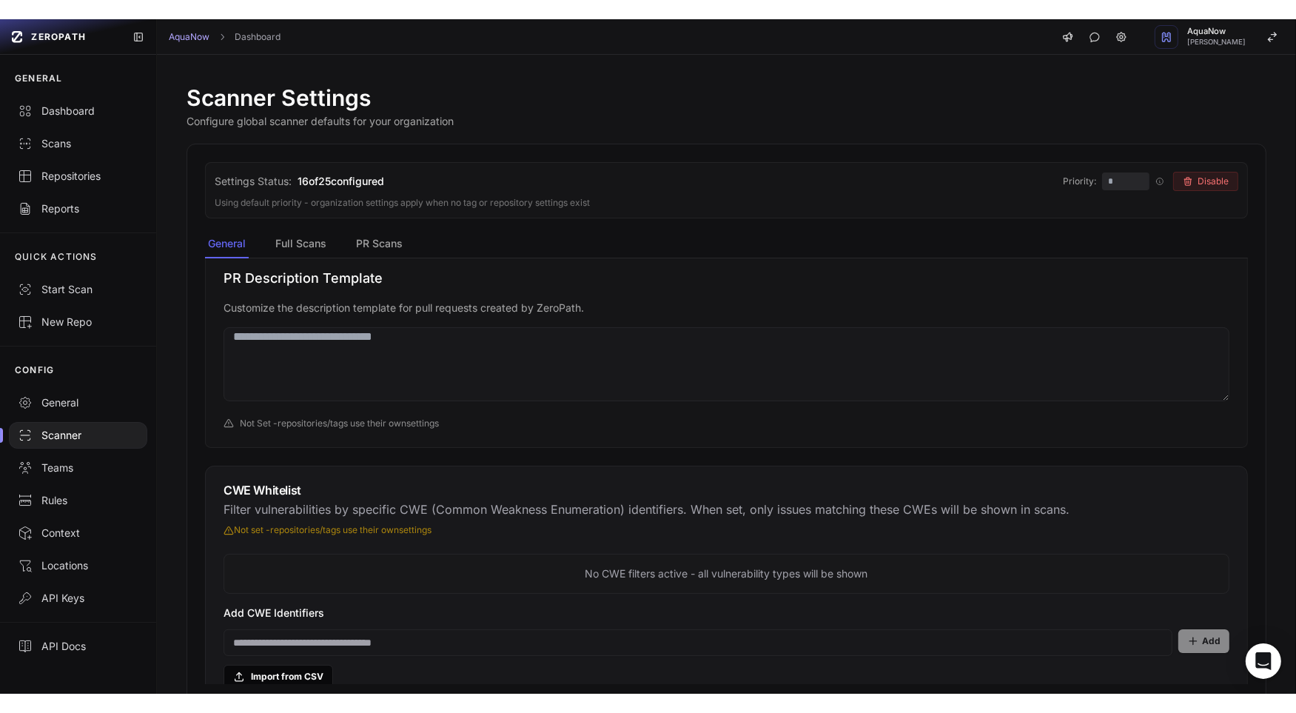
scroll to position [855, 0]
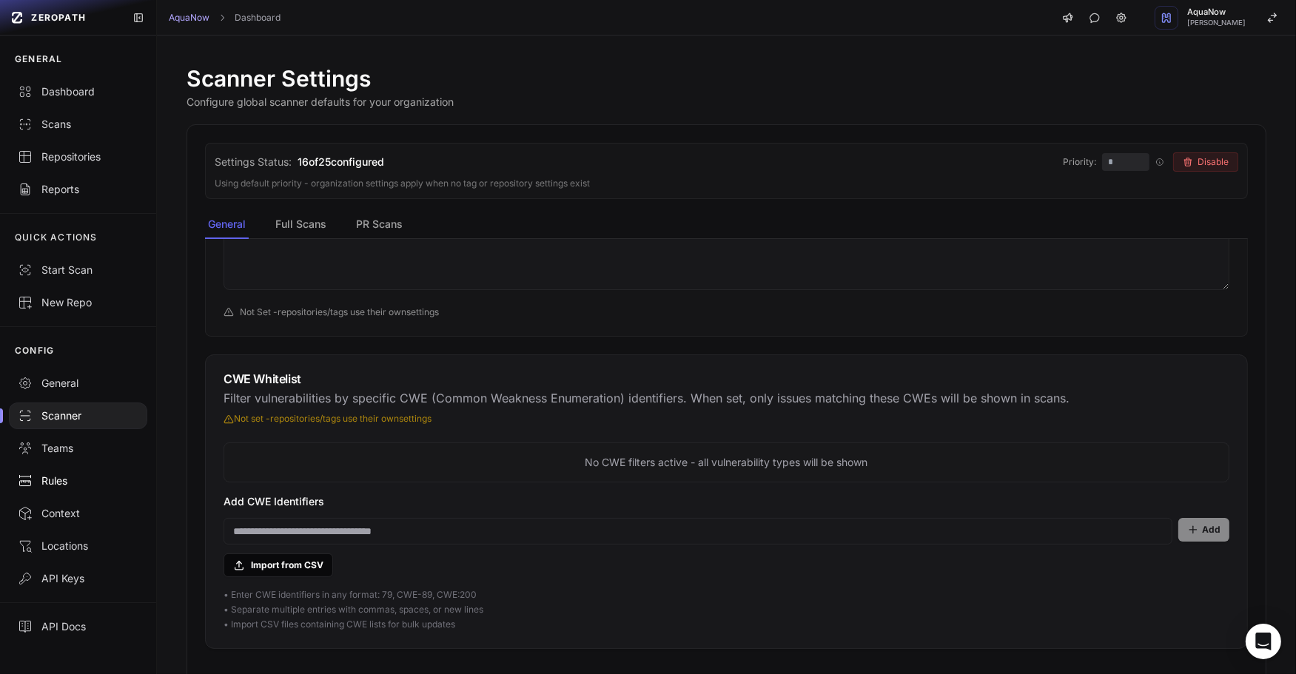
click at [94, 470] on link "Rules" at bounding box center [78, 481] width 156 height 33
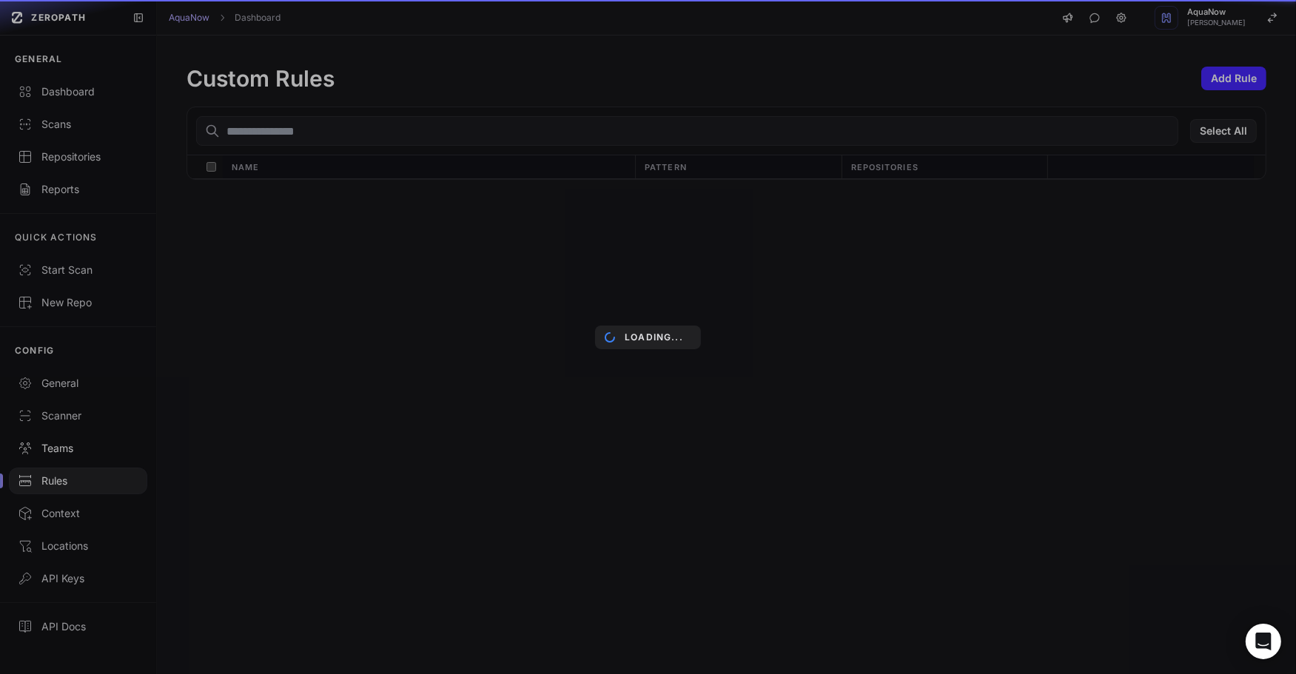
click at [65, 450] on div "Loading..." at bounding box center [648, 337] width 1296 height 674
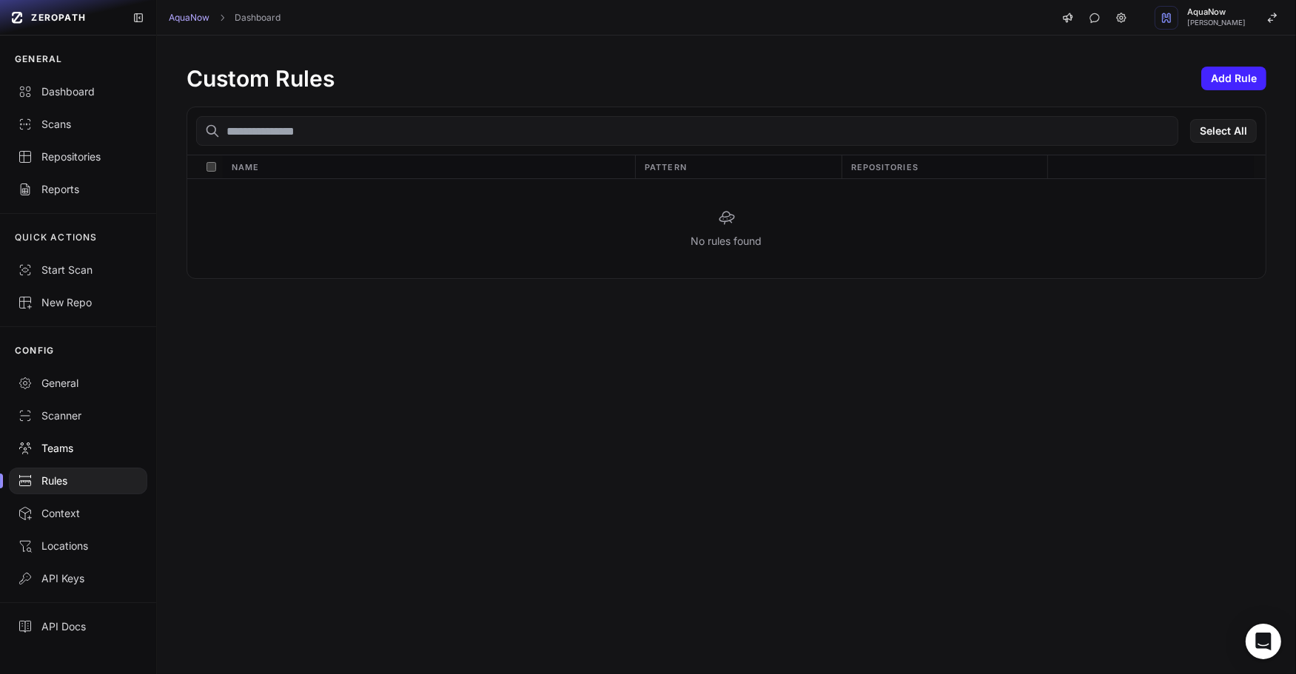
click at [76, 457] on link "Teams" at bounding box center [78, 448] width 156 height 33
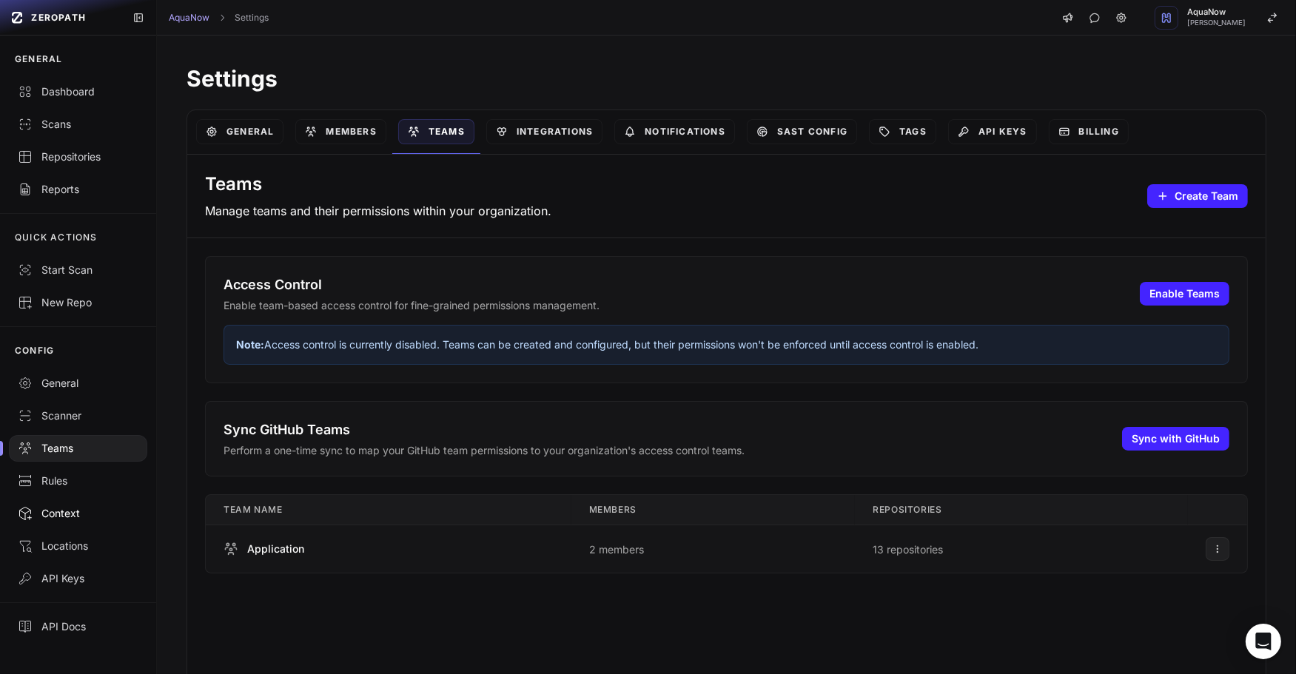
click at [78, 514] on div "Context" at bounding box center [78, 513] width 121 height 15
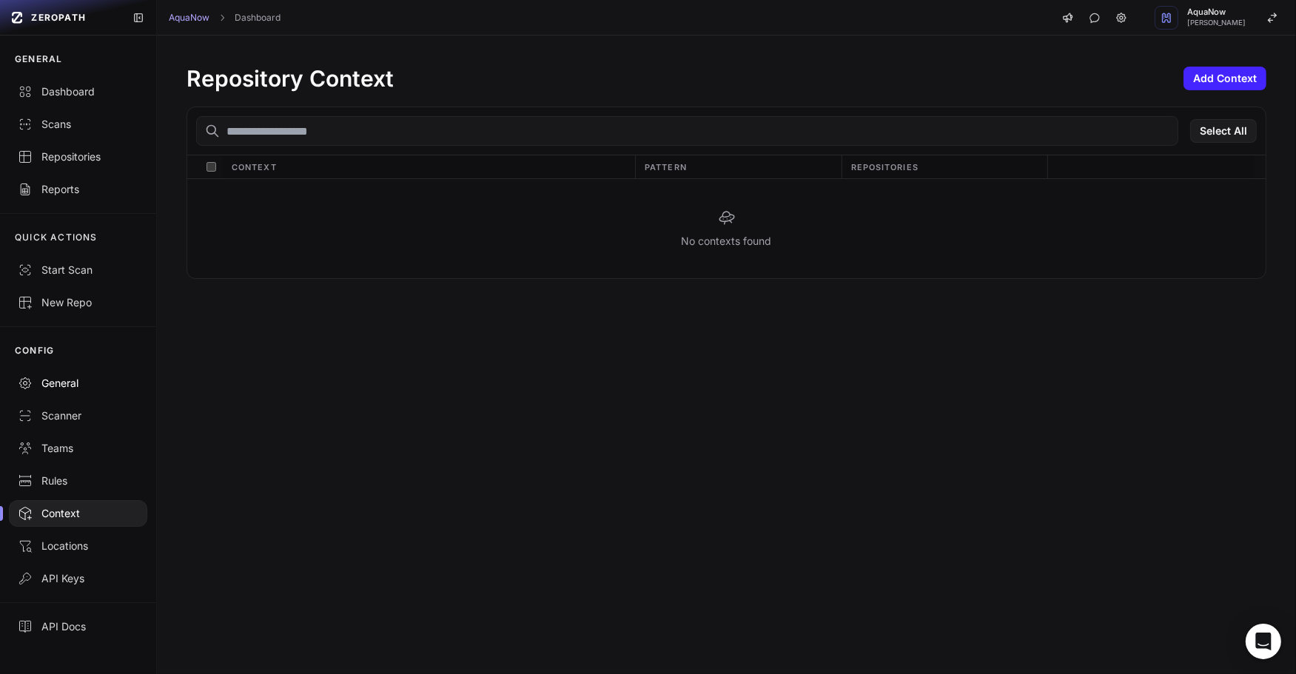
click at [69, 394] on link "General" at bounding box center [78, 383] width 156 height 33
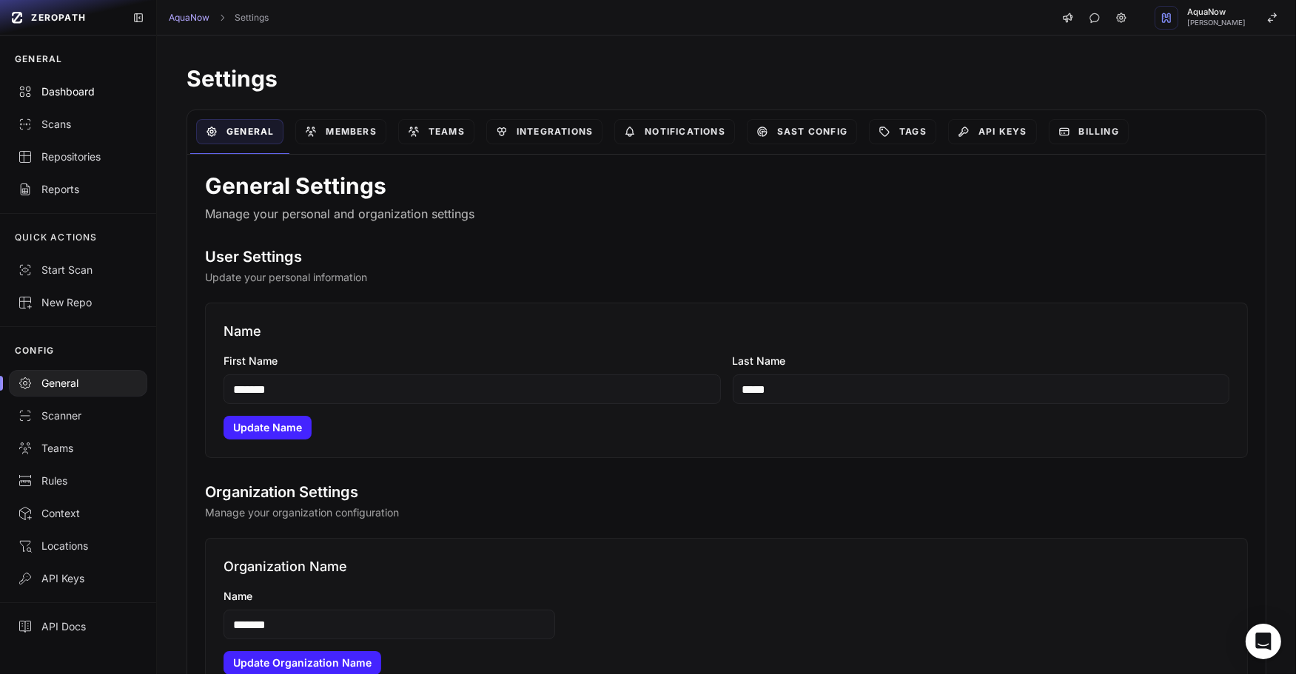
click at [77, 98] on div "Dashboard" at bounding box center [78, 91] width 121 height 15
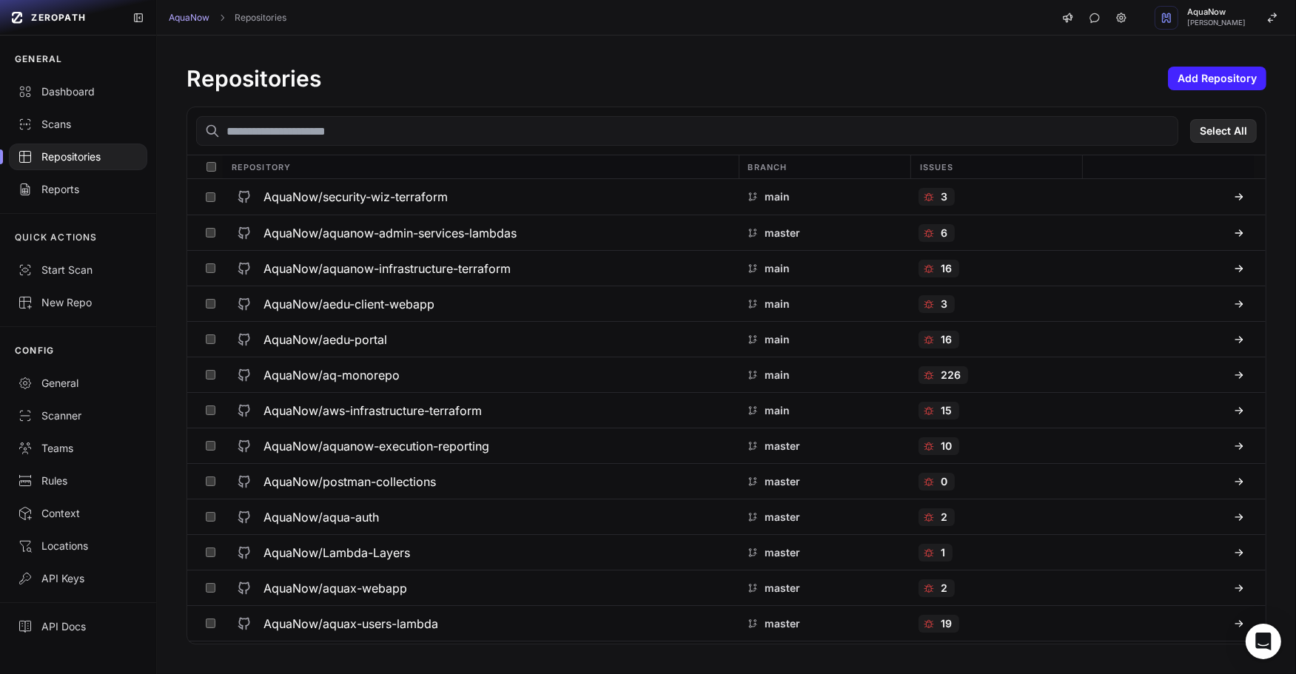
click at [1219, 127] on button "Select All" at bounding box center [1223, 131] width 67 height 24
click at [1208, 122] on button "Action" at bounding box center [1224, 131] width 64 height 24
